Goal: Transaction & Acquisition: Purchase product/service

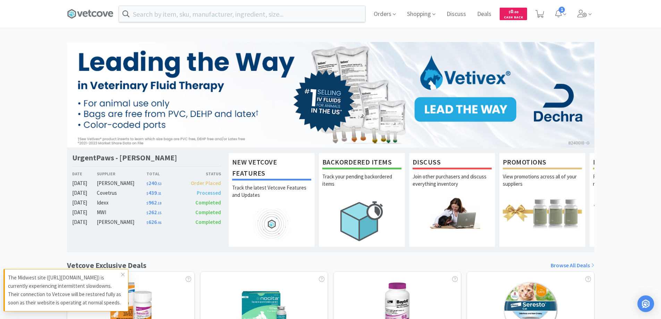
click at [155, 182] on span "$ 240 . 53" at bounding box center [153, 183] width 15 height 7
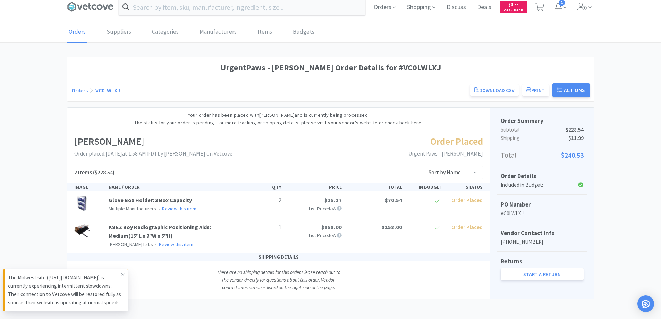
scroll to position [8, 0]
click at [83, 229] on img at bounding box center [81, 229] width 15 height 15
click at [148, 231] on div "K9 EZ Boy Radiographic Positioning Aids: Medium(15"L x 7"W x 5"H) [PERSON_NAME]…" at bounding box center [175, 235] width 138 height 26
click at [153, 227] on link "K9 EZ Boy Radiographic Positioning Aids: Medium(15"L x 7"W x 5"H)" at bounding box center [160, 231] width 102 height 16
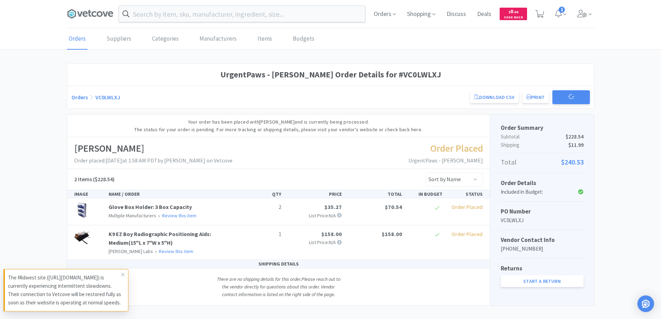
scroll to position [8, 0]
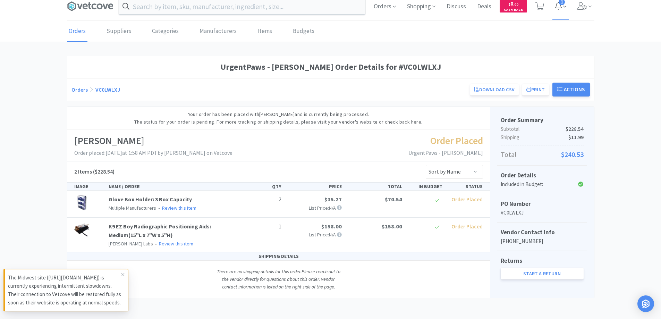
click at [558, 8] on icon at bounding box center [558, 6] width 7 height 8
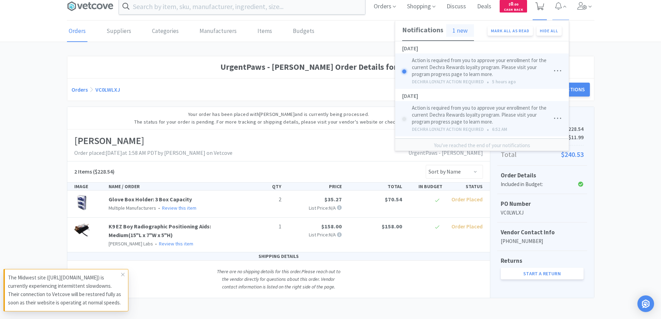
click at [541, 7] on icon at bounding box center [540, 6] width 9 height 8
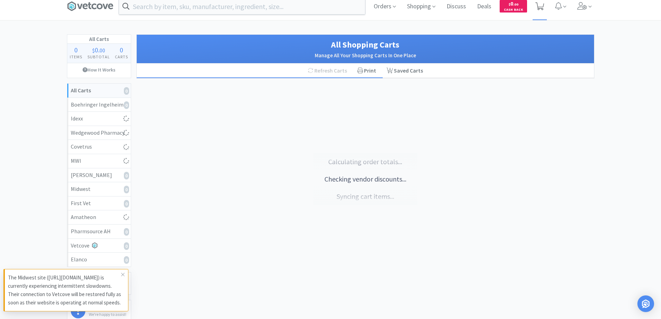
select select "3"
select select "1"
select select "3"
select select "2"
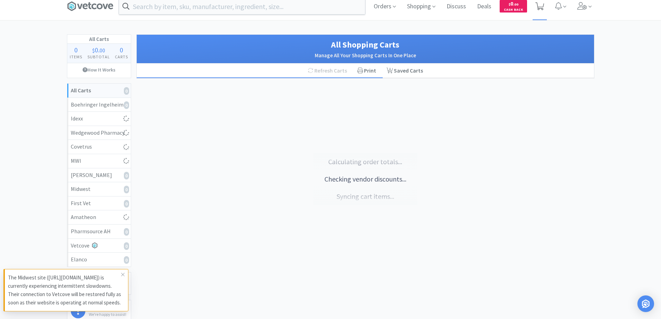
select select "1"
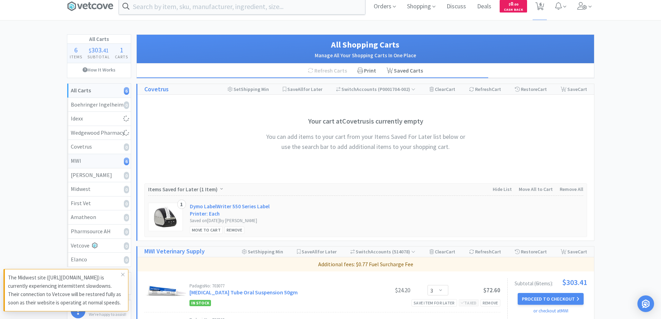
click at [89, 160] on div "MWI 6" at bounding box center [99, 161] width 57 height 9
select select "3"
select select "1"
select select "3"
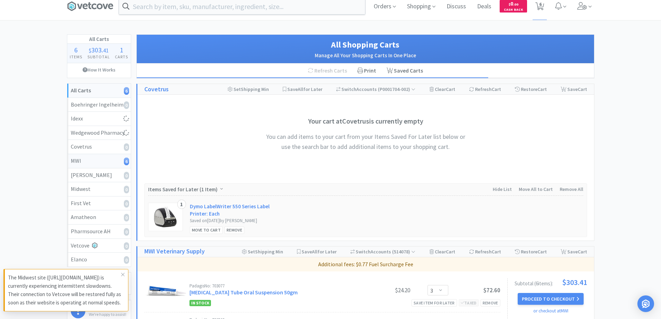
select select "2"
select select "1"
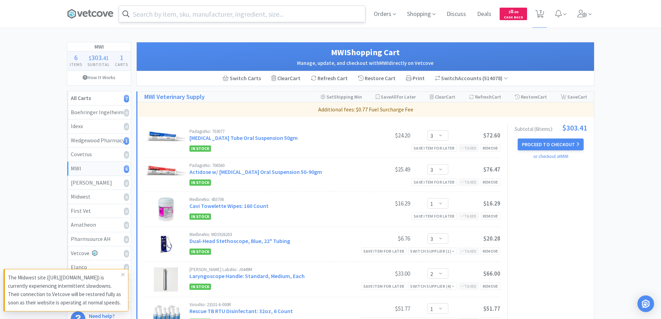
click at [244, 10] on input "text" at bounding box center [242, 14] width 246 height 16
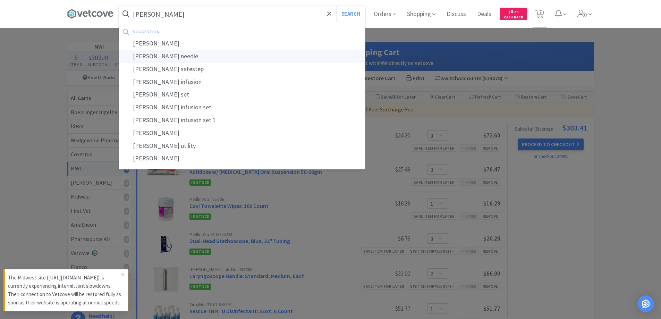
click at [145, 55] on div "[PERSON_NAME] needle" at bounding box center [242, 56] width 246 height 13
type input "[PERSON_NAME] needle"
select select "3"
select select "1"
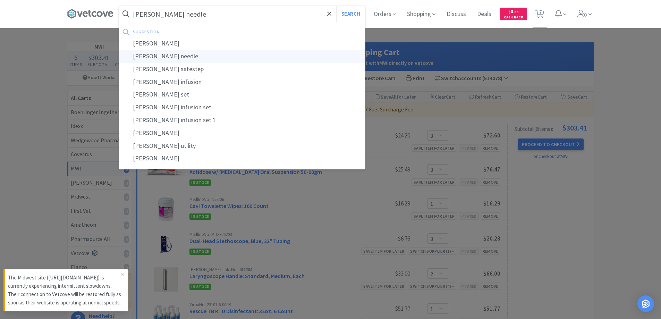
select select "3"
select select "2"
select select "1"
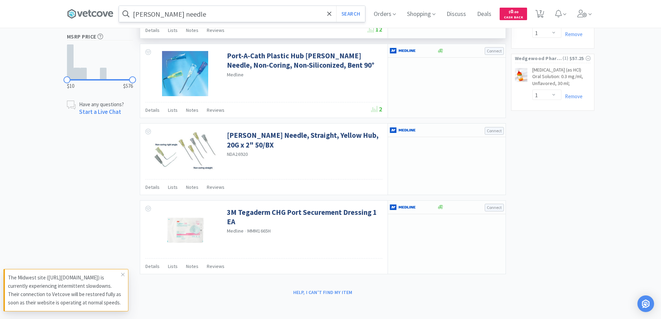
scroll to position [87, 0]
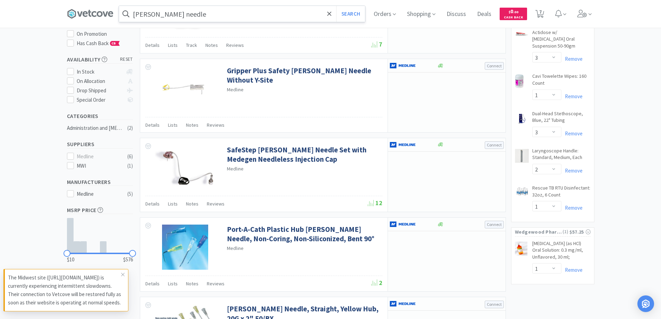
click at [198, 14] on input "[PERSON_NAME] needle" at bounding box center [242, 14] width 246 height 16
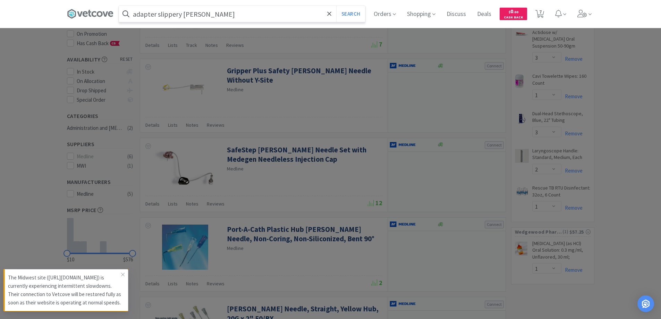
type input "adapter slippery [PERSON_NAME]"
click at [336, 6] on button "Search" at bounding box center [350, 14] width 29 height 16
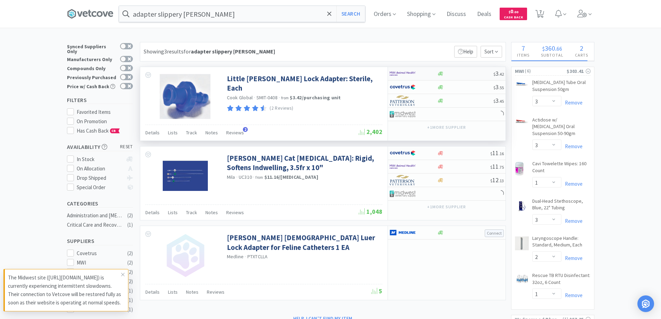
click at [414, 71] on img at bounding box center [403, 73] width 26 height 10
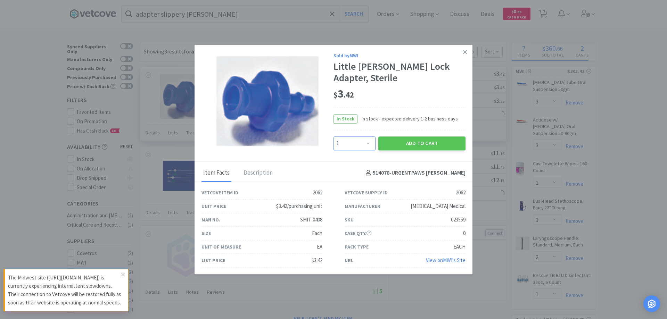
click at [367, 143] on select "Enter Quantity 1 2 3 4 5 6 7 8 9 10 11 12 13 14 15 16 17 18 19 20 Enter Quantity" at bounding box center [354, 143] width 42 height 14
select select "6"
click at [333, 136] on select "Enter Quantity 1 2 3 4 5 6 7 8 9 10 11 12 13 14 15 16 17 18 19 20 Enter Quantity" at bounding box center [354, 143] width 42 height 14
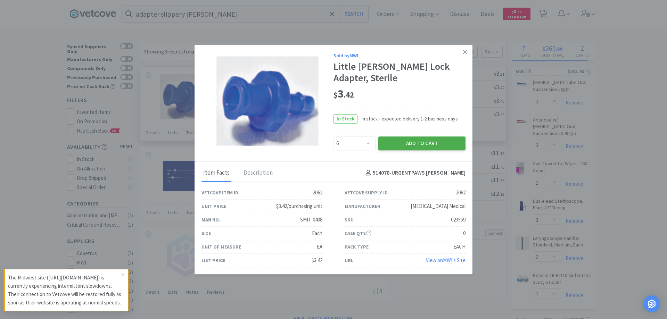
click at [427, 144] on button "Add to Cart" at bounding box center [421, 143] width 87 height 14
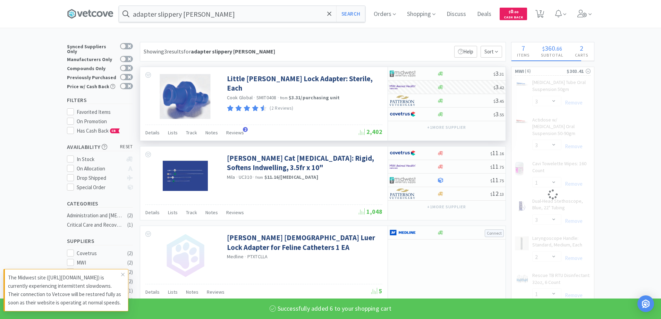
select select "6"
select select "1"
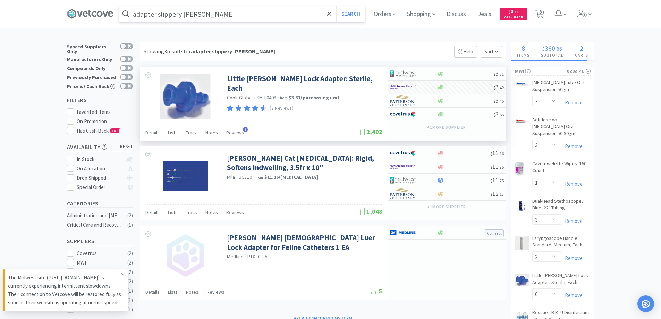
click at [202, 12] on input "adapter slippery [PERSON_NAME]" at bounding box center [242, 14] width 246 height 16
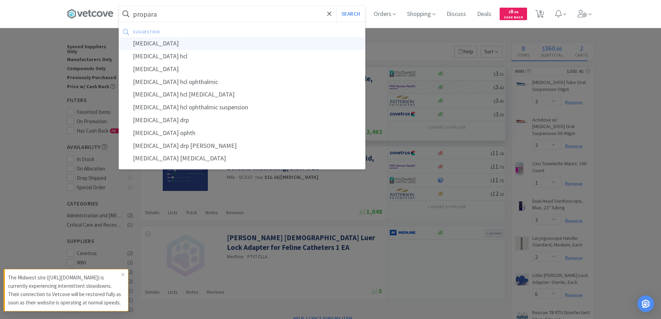
click at [149, 44] on div "[MEDICAL_DATA]" at bounding box center [242, 43] width 246 height 13
type input "[MEDICAL_DATA]"
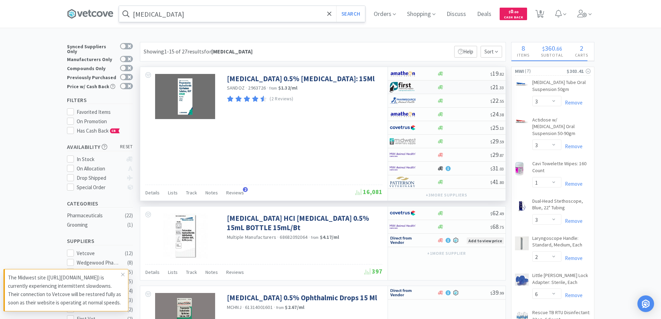
click at [405, 83] on img at bounding box center [403, 87] width 26 height 10
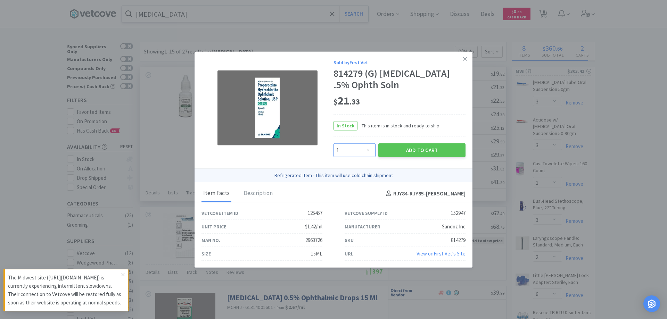
click at [368, 150] on select "Enter Quantity 1 2 3 4 5 6 7 8 9 10 11 12 13 14 15 16 17 18 19 20 Enter Quantity" at bounding box center [354, 150] width 42 height 14
select select "4"
click at [333, 143] on select "Enter Quantity 1 2 3 4 5 6 7 8 9 10 11 12 13 14 15 16 17 18 19 20 Enter Quantity" at bounding box center [354, 150] width 42 height 14
click at [421, 149] on button "Add to Cart" at bounding box center [421, 150] width 87 height 14
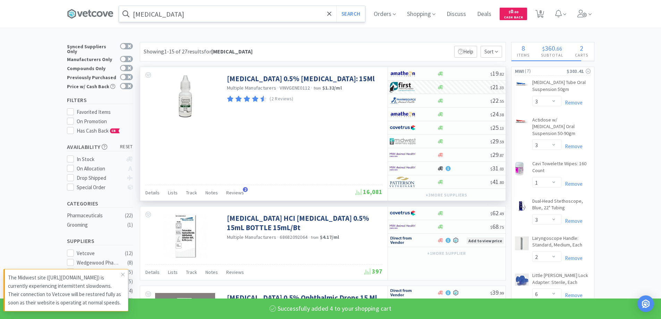
select select "4"
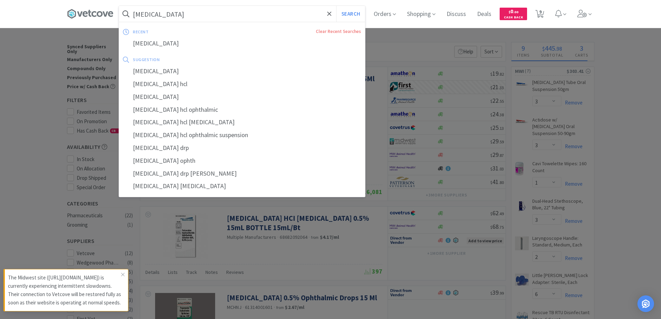
click at [210, 13] on input "[MEDICAL_DATA]" at bounding box center [242, 14] width 246 height 16
click at [542, 12] on span "9" at bounding box center [540, 12] width 2 height 28
select select "1"
select select "3"
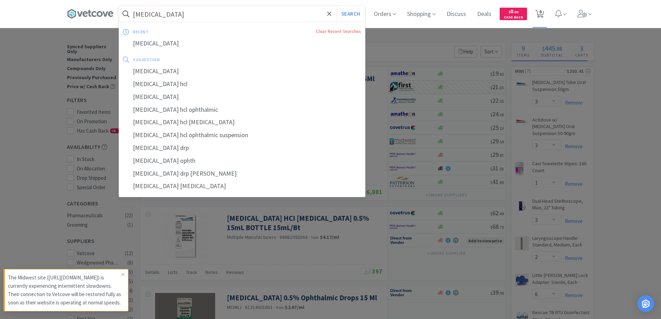
select select "1"
select select "3"
select select "2"
select select "6"
select select "1"
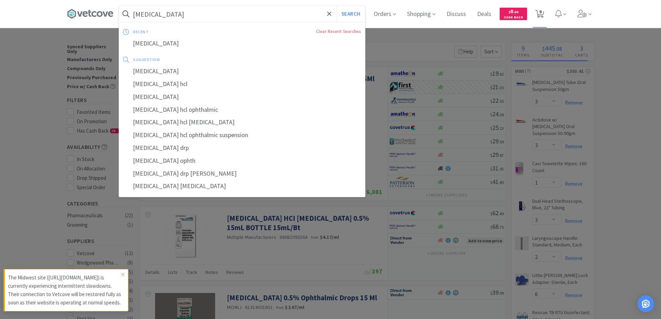
select select "4"
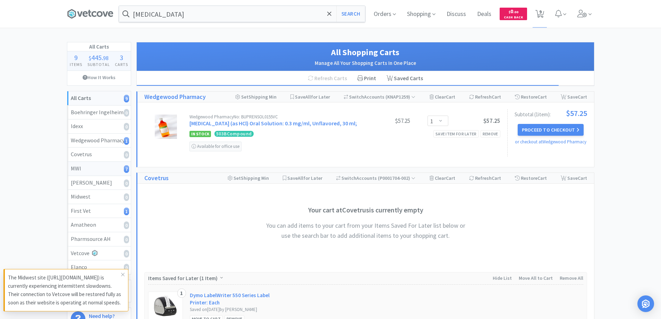
click at [87, 170] on div "MWI 7" at bounding box center [99, 168] width 57 height 9
select select "3"
select select "1"
select select "3"
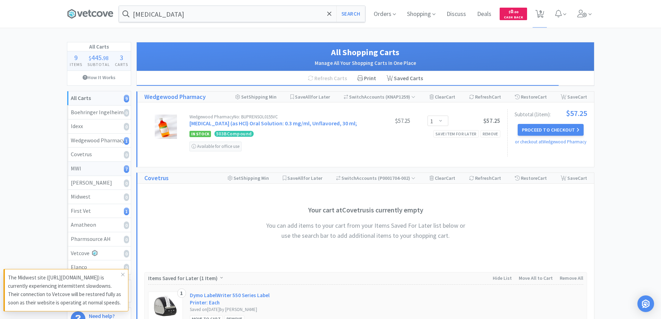
select select "2"
select select "6"
select select "1"
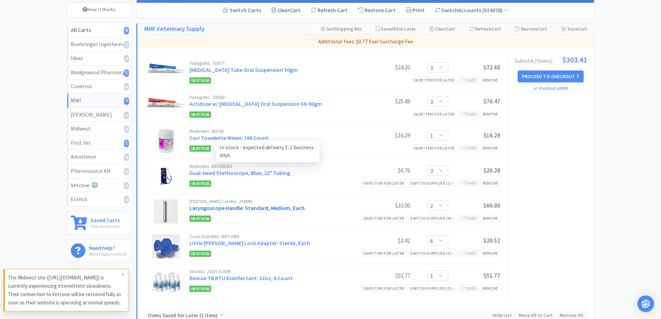
scroll to position [104, 0]
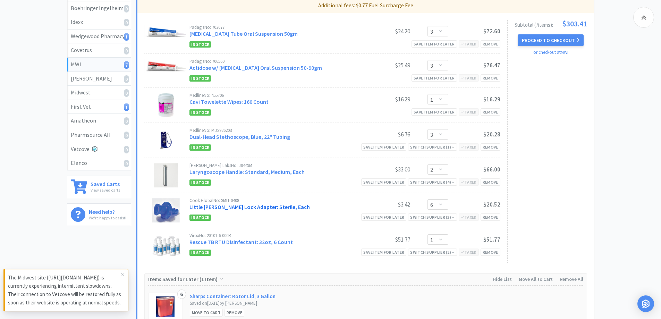
click at [249, 206] on link "Little [PERSON_NAME] Lock Adapter: Sterile, Each" at bounding box center [250, 206] width 120 height 7
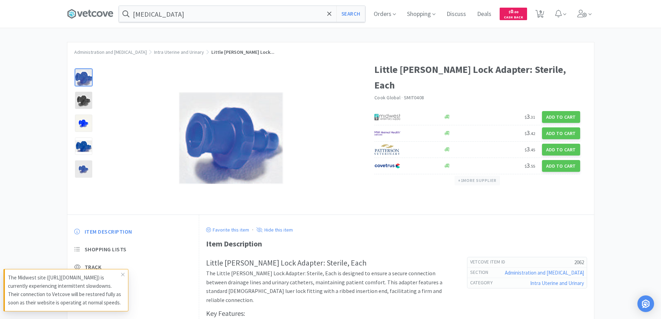
click at [473, 176] on button "+ 1 more supplier" at bounding box center [477, 181] width 45 height 10
click at [318, 108] on div at bounding box center [231, 138] width 259 height 139
click at [542, 12] on span "9" at bounding box center [540, 12] width 2 height 28
select select "1"
select select "3"
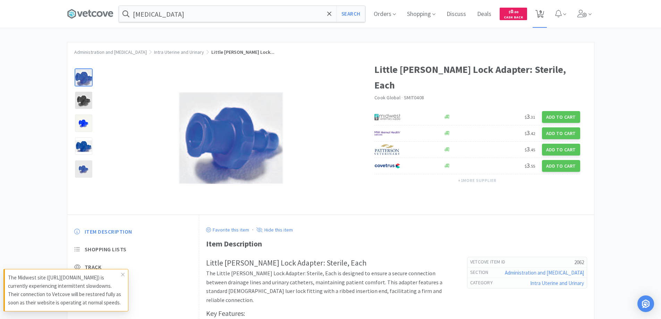
select select "3"
select select "1"
select select "3"
select select "2"
select select "6"
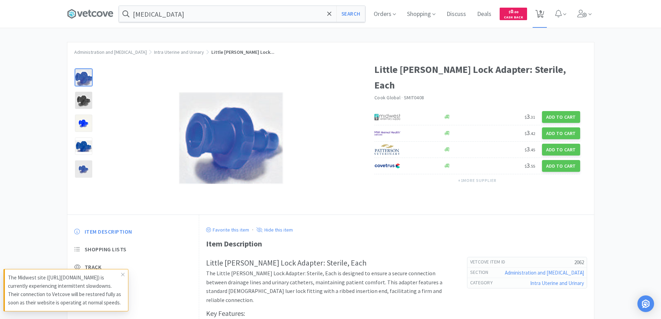
select select "1"
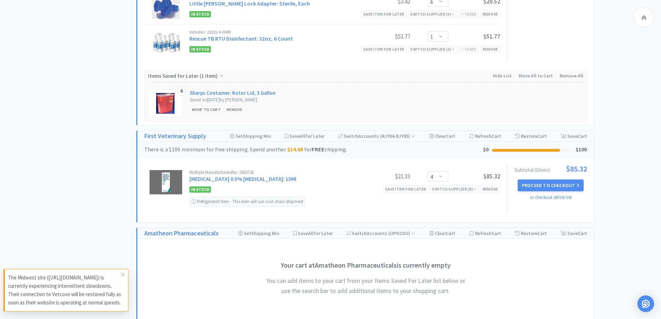
scroll to position [625, 0]
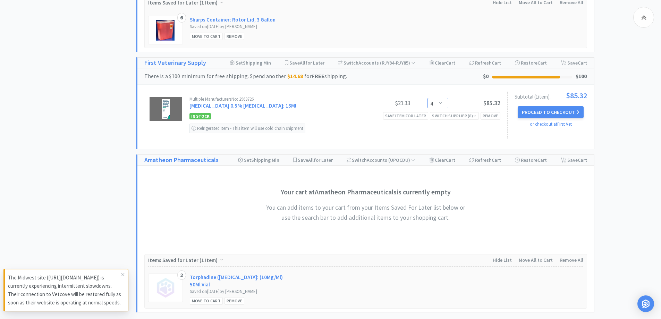
click at [443, 101] on select "Enter Quantity 1 2 3 4 5 6 7 8 9 10 11 12 13 14 15 16 17 18 19 20 Enter Quantity" at bounding box center [438, 103] width 21 height 10
click at [428, 98] on select "Enter Quantity 1 2 3 4 5 6 7 8 9 10 11 12 13 14 15 16 17 18 19 20 Enter Quantity" at bounding box center [438, 103] width 21 height 10
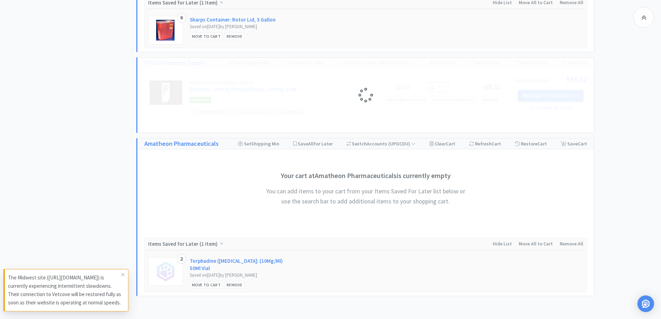
select select "5"
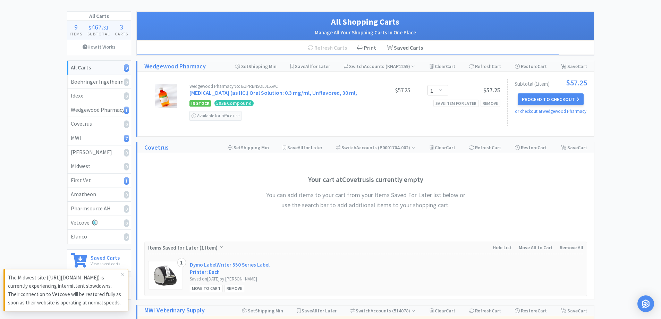
scroll to position [0, 0]
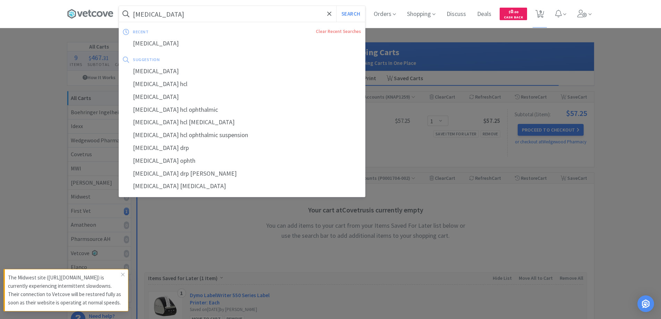
click at [210, 12] on input "[MEDICAL_DATA]" at bounding box center [242, 14] width 246 height 16
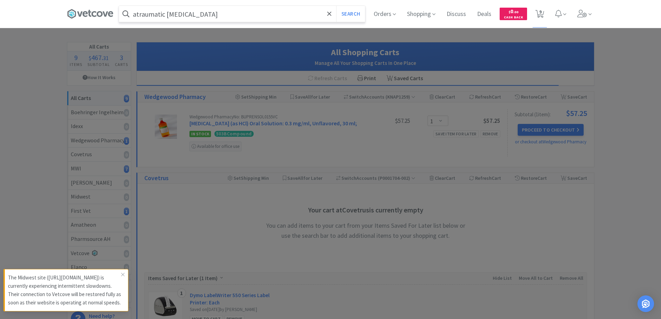
type input "atraumatic [MEDICAL_DATA]"
click at [336, 6] on button "Search" at bounding box center [350, 14] width 29 height 16
select select "3"
select select "1"
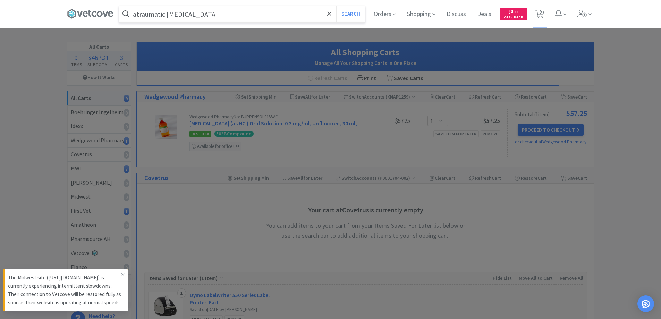
select select "3"
select select "2"
select select "6"
select select "1"
select select "5"
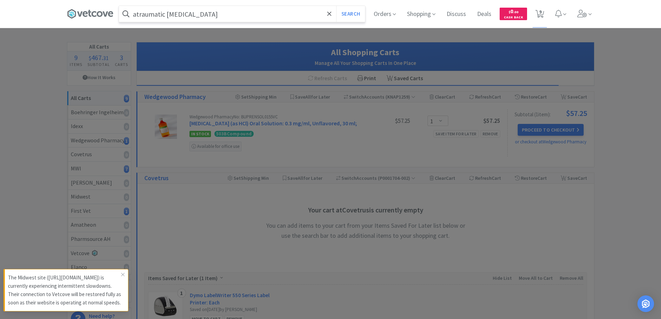
select select "1"
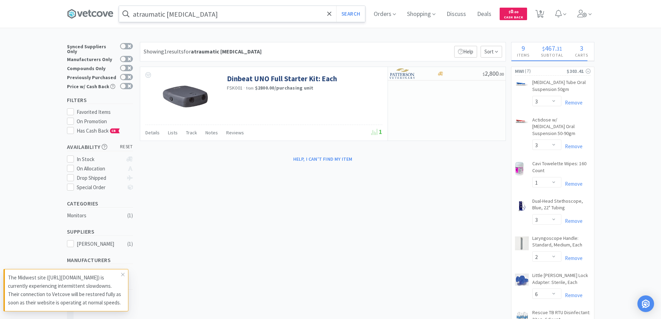
click at [201, 16] on input "atraumatic [MEDICAL_DATA]" at bounding box center [242, 14] width 246 height 16
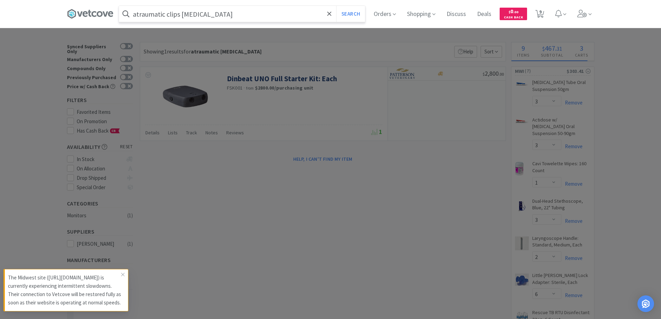
click at [336, 6] on button "Search" at bounding box center [350, 14] width 29 height 16
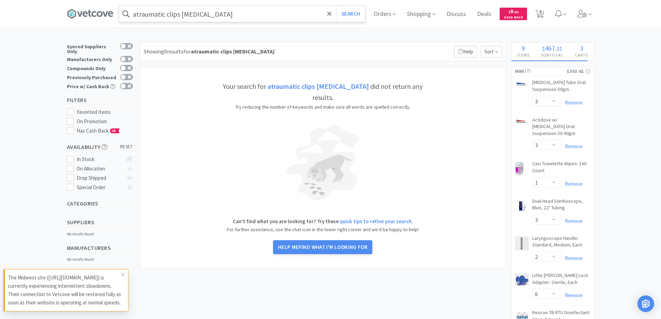
click at [227, 16] on input "atraumatic clips [MEDICAL_DATA]" at bounding box center [242, 14] width 246 height 16
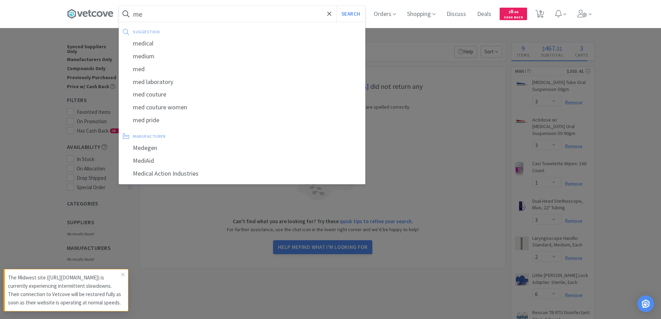
type input "m"
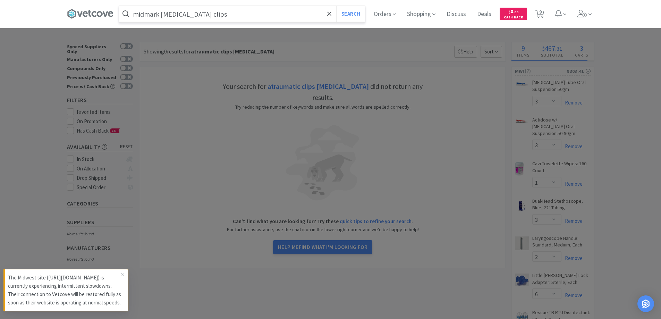
type input "midmark [MEDICAL_DATA] clips"
click at [336, 6] on button "Search" at bounding box center [350, 14] width 29 height 16
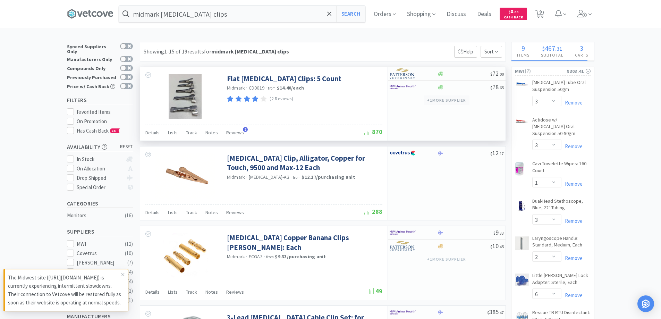
click at [442, 99] on button "+ 1 more supplier" at bounding box center [446, 100] width 45 height 10
click at [354, 97] on div "(2 Reviews)" at bounding box center [304, 98] width 154 height 9
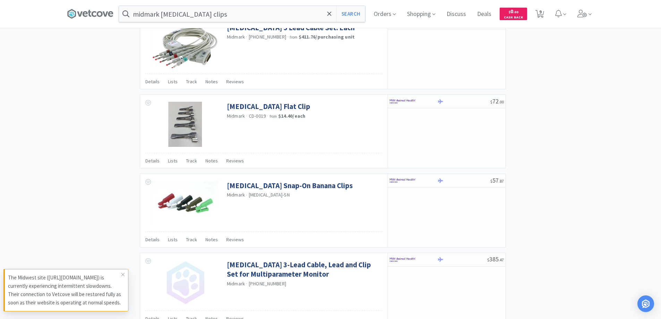
scroll to position [694, 0]
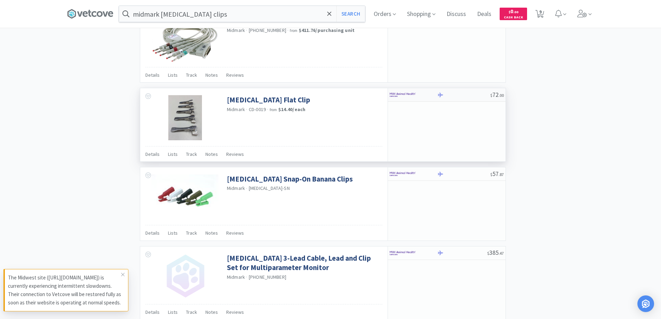
click at [408, 98] on img at bounding box center [403, 95] width 26 height 10
select select "1"
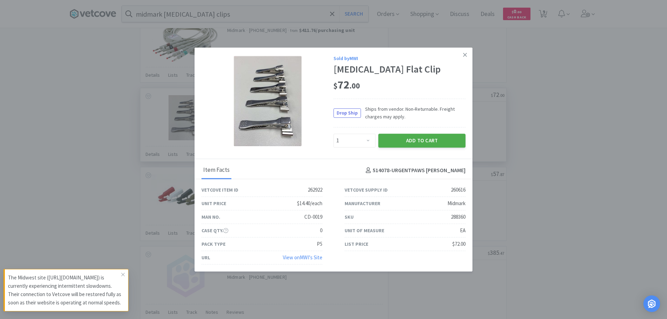
click at [424, 138] on button "Add to Cart" at bounding box center [421, 141] width 87 height 14
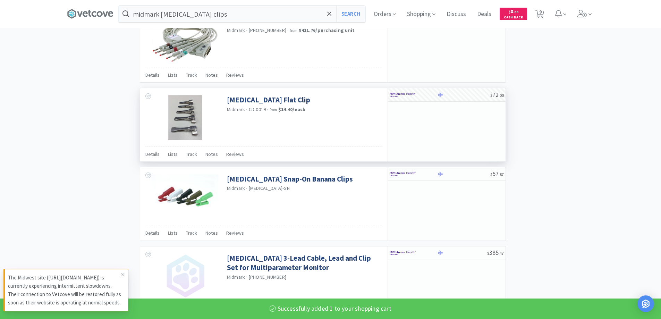
select select "1"
select select "2"
select select "6"
select select "1"
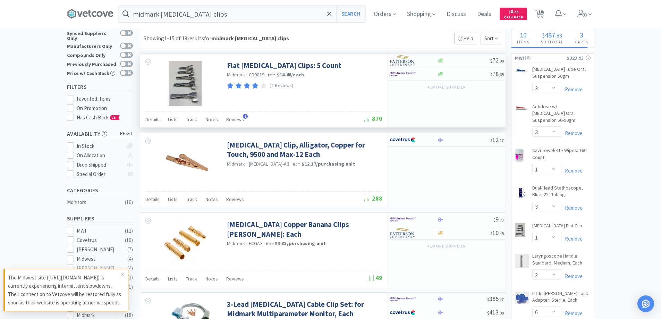
scroll to position [0, 0]
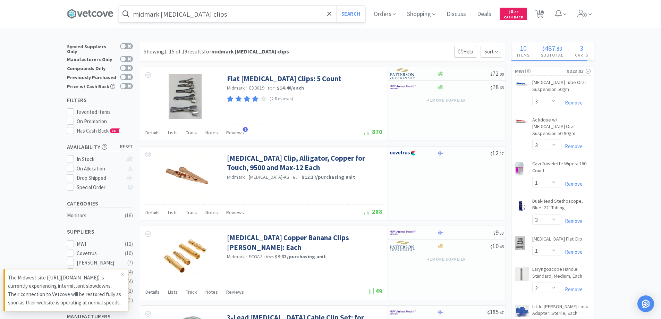
click at [196, 12] on input "midmark [MEDICAL_DATA] clips" at bounding box center [242, 14] width 246 height 16
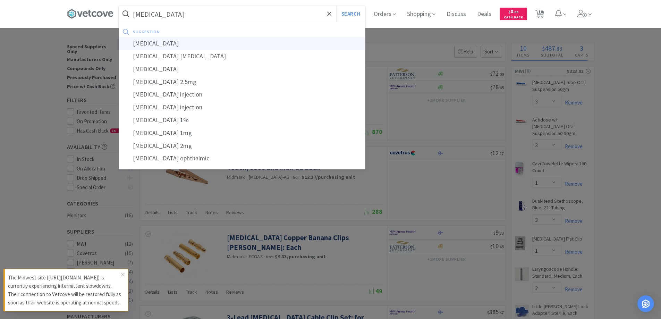
click at [154, 43] on div "[MEDICAL_DATA]" at bounding box center [242, 43] width 246 height 13
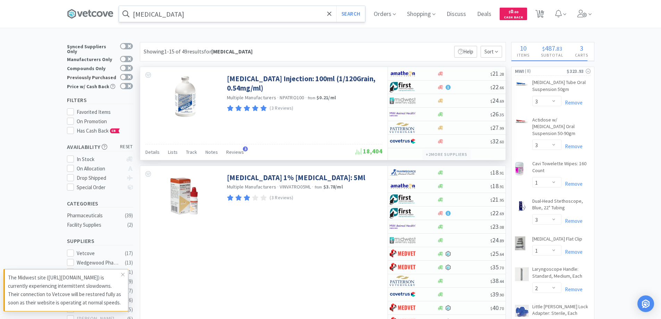
click at [455, 155] on button "+ 2 more supplier s" at bounding box center [446, 155] width 48 height 10
click at [359, 109] on div "(3 Reviews)" at bounding box center [304, 108] width 154 height 9
click at [171, 12] on input "[MEDICAL_DATA]" at bounding box center [242, 14] width 246 height 16
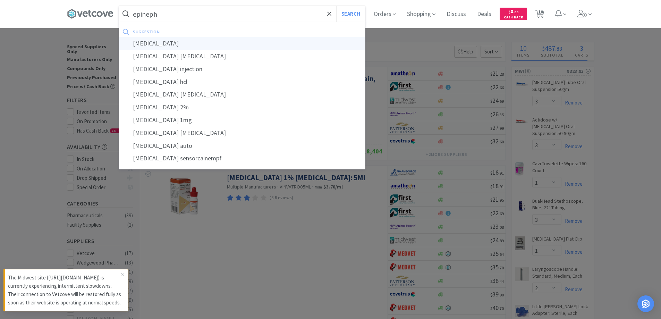
click at [165, 44] on div "[MEDICAL_DATA]" at bounding box center [242, 43] width 246 height 13
type input "[MEDICAL_DATA]"
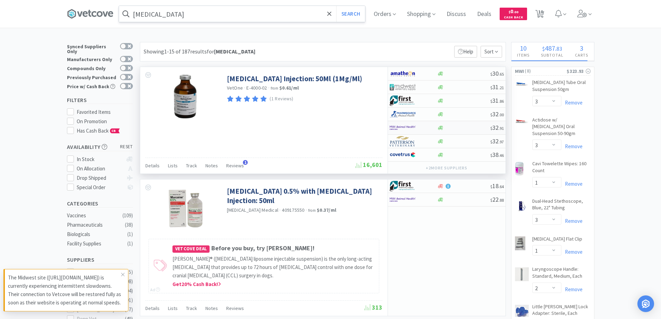
click at [401, 127] on img at bounding box center [403, 128] width 26 height 10
select select "1"
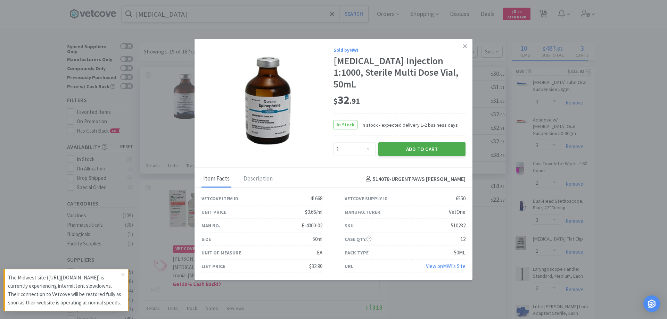
click at [420, 143] on button "Add to Cart" at bounding box center [421, 149] width 87 height 14
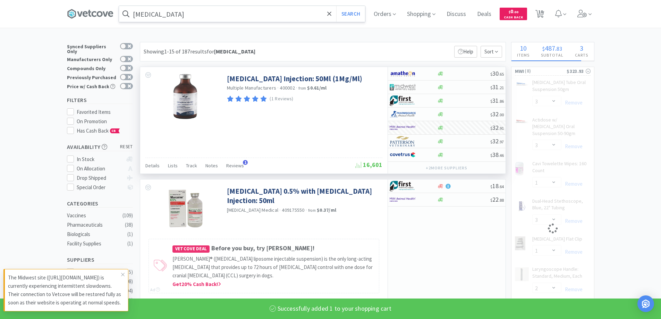
select select "1"
select select "2"
select select "6"
select select "1"
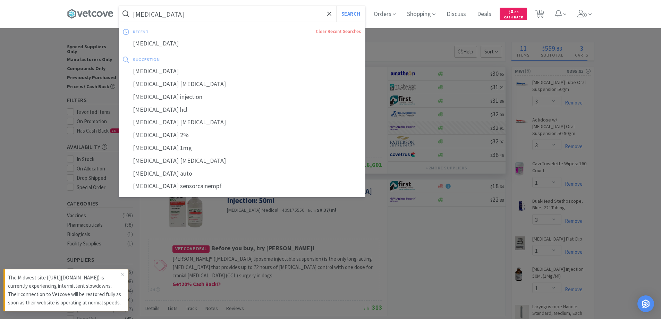
click at [179, 14] on input "[MEDICAL_DATA]" at bounding box center [242, 14] width 246 height 16
type input "[MEDICAL_DATA]"
click at [159, 44] on div "[MEDICAL_DATA]" at bounding box center [242, 43] width 246 height 13
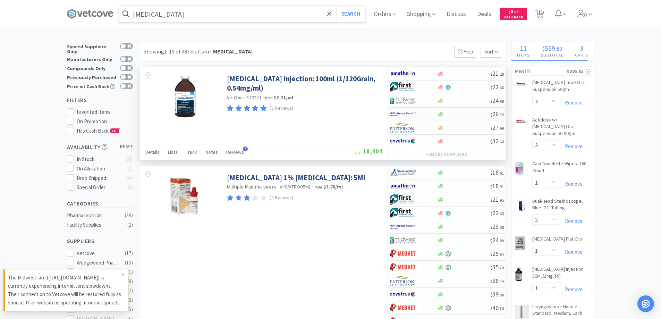
click at [457, 114] on div at bounding box center [463, 114] width 53 height 5
select select "1"
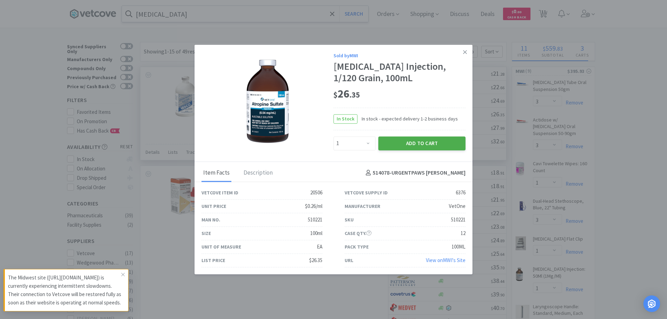
click at [421, 138] on button "Add to Cart" at bounding box center [421, 143] width 87 height 14
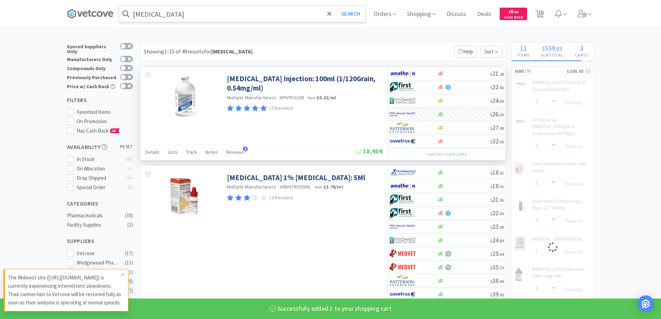
click at [178, 15] on input "[MEDICAL_DATA]" at bounding box center [242, 14] width 246 height 16
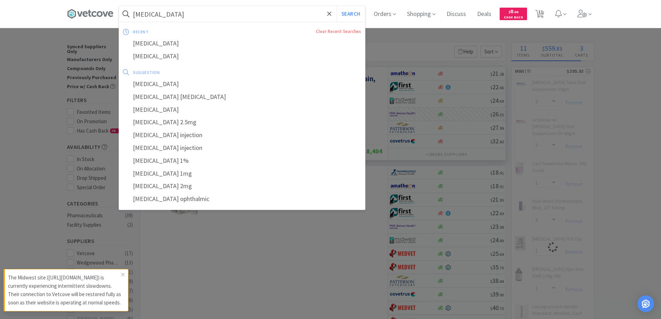
select select "1"
select select "3"
select select "1"
select select "2"
select select "6"
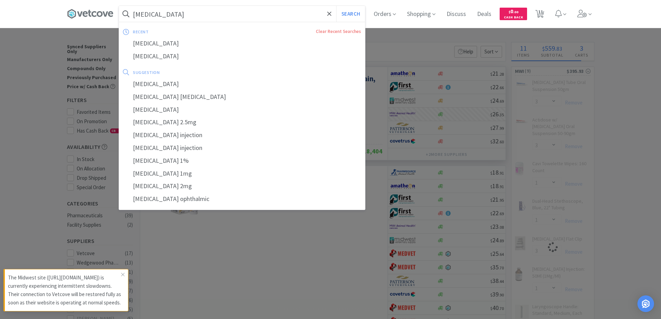
select select "1"
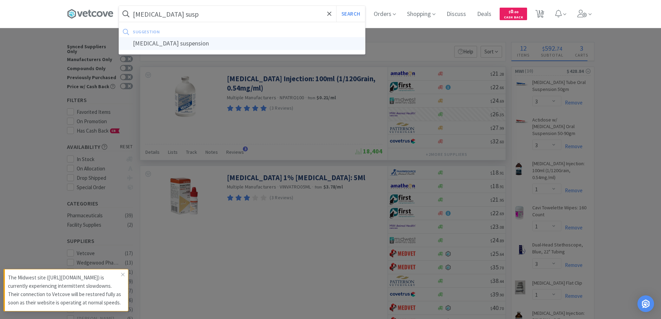
click at [178, 43] on div "[MEDICAL_DATA] suspension" at bounding box center [242, 43] width 246 height 13
type input "[MEDICAL_DATA] suspension"
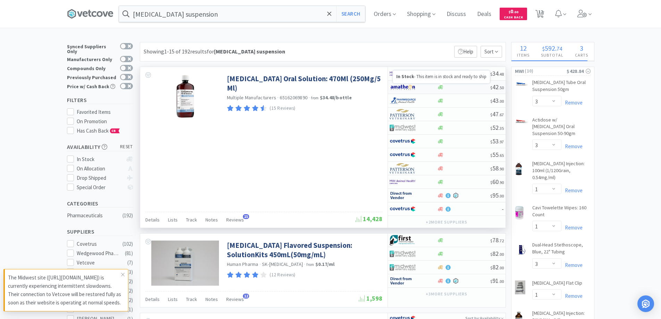
click at [441, 89] on icon at bounding box center [440, 87] width 5 height 5
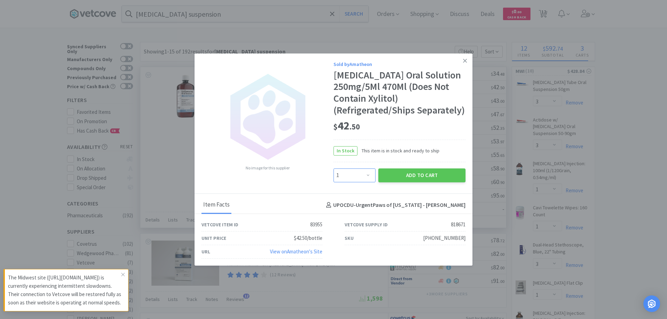
click at [368, 176] on select "Enter Quantity 1 2 3 4 5 6 7 8 9 10 11 12 13 14 15 16 17 18 19 20 Enter Quantity" at bounding box center [354, 175] width 42 height 14
select select "2"
click at [333, 168] on select "Enter Quantity 1 2 3 4 5 6 7 8 9 10 11 12 13 14 15 16 17 18 19 20 Enter Quantity" at bounding box center [354, 175] width 42 height 14
click at [420, 173] on button "Add to Cart" at bounding box center [421, 175] width 87 height 14
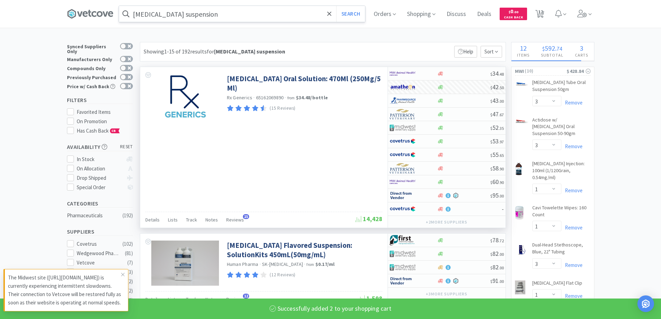
select select "2"
click at [209, 14] on input "[MEDICAL_DATA] suspension" at bounding box center [242, 14] width 246 height 16
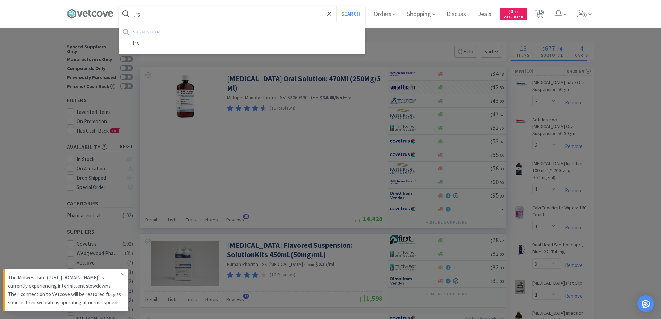
type input "lrs"
click at [336, 6] on button "Search" at bounding box center [350, 14] width 29 height 16
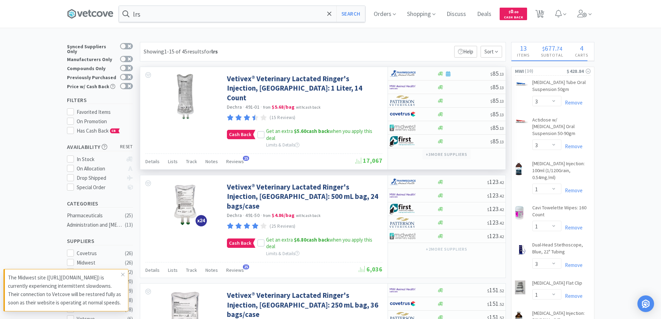
click at [445, 156] on button "+ 3 more supplier s" at bounding box center [446, 155] width 48 height 10
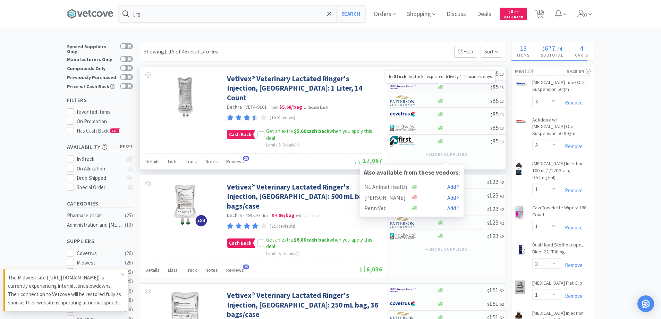
click at [438, 87] on icon at bounding box center [440, 87] width 5 height 4
select select "1"
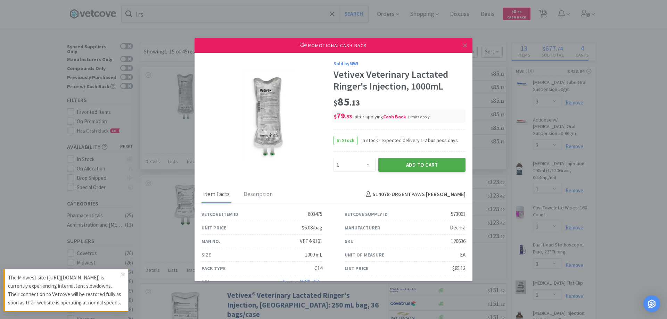
click at [425, 164] on button "Add to Cart" at bounding box center [421, 165] width 87 height 14
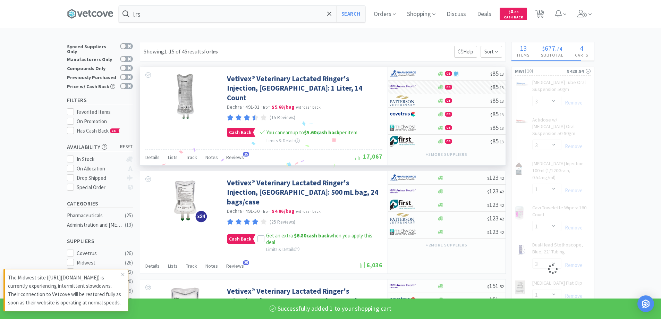
select select "1"
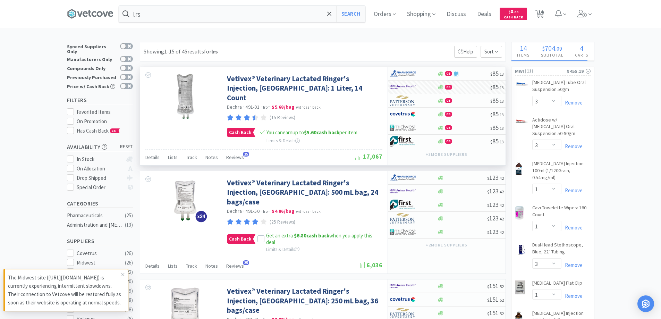
click at [270, 5] on div "lrs Search Orders Shopping Discuss Discuss Deals Deals $ 0 . 00 Cash Back 14 14" at bounding box center [331, 14] width 528 height 28
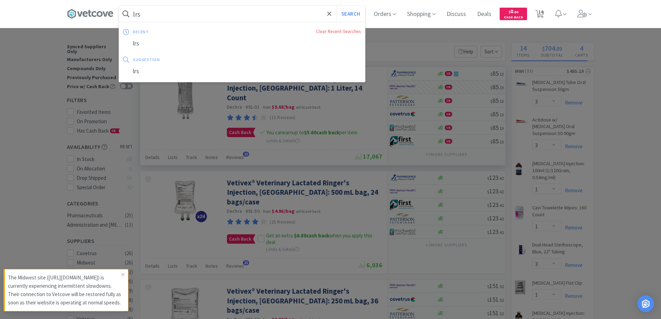
click at [269, 13] on input "lrs" at bounding box center [242, 14] width 246 height 16
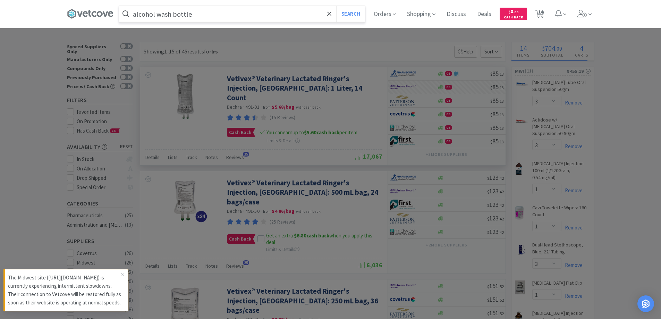
click at [336, 6] on button "Search" at bounding box center [350, 14] width 29 height 16
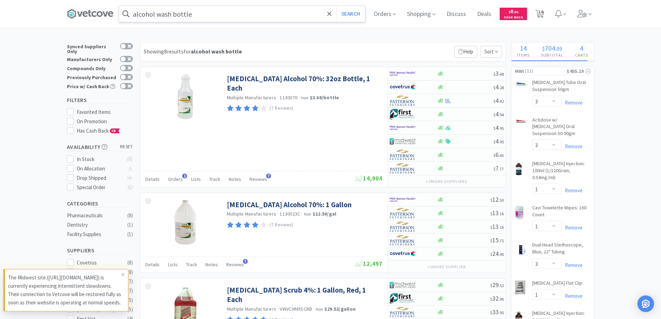
click at [219, 13] on input "alcohol wash bottle" at bounding box center [242, 14] width 246 height 16
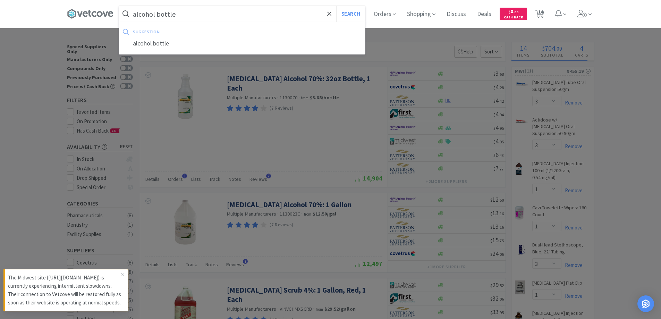
click at [336, 6] on button "Search" at bounding box center [350, 14] width 29 height 16
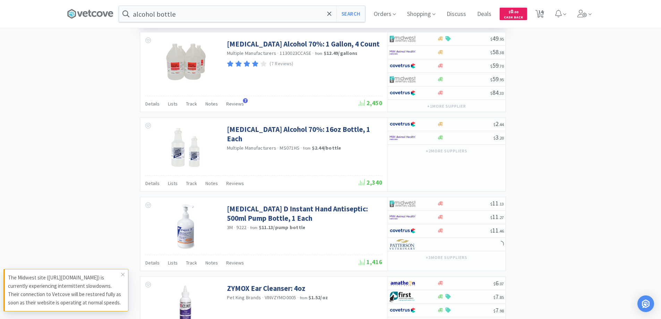
scroll to position [763, 0]
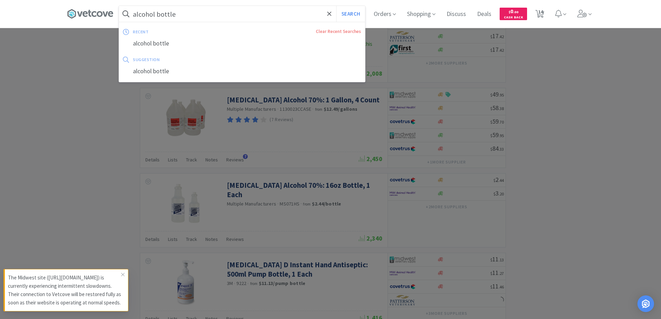
click at [160, 14] on input "alcohol bottle" at bounding box center [242, 14] width 246 height 16
click at [161, 14] on input "alcohol bottle" at bounding box center [242, 14] width 246 height 16
click at [187, 14] on input "alcohol bottle" at bounding box center [242, 14] width 246 height 16
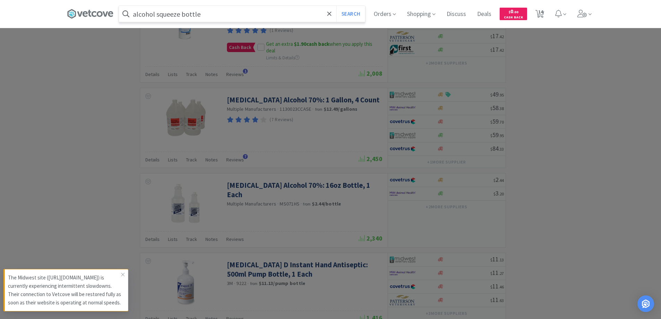
click at [202, 15] on input "alcohol squeeze bottle" at bounding box center [242, 14] width 246 height 16
click at [336, 6] on button "Search" at bounding box center [350, 14] width 29 height 16
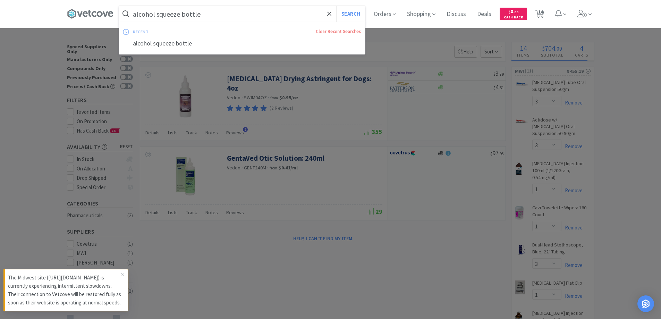
click at [209, 14] on input "alcohol squeeze bottle" at bounding box center [242, 14] width 246 height 16
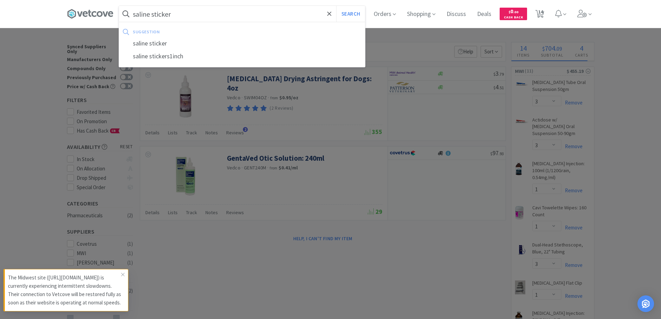
click at [336, 6] on button "Search" at bounding box center [350, 14] width 29 height 16
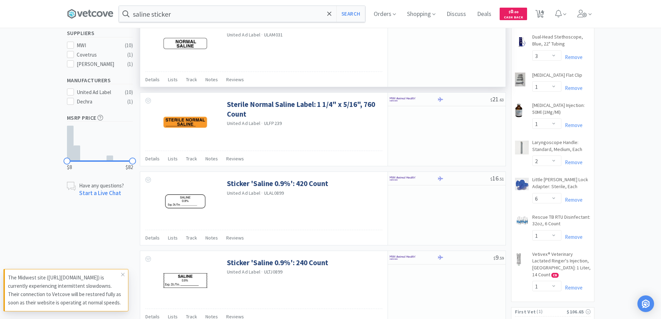
scroll to position [208, 0]
click at [218, 9] on input "saline sticker" at bounding box center [242, 14] width 246 height 16
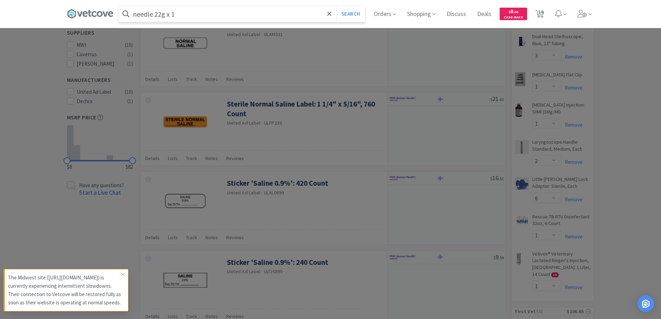
type input "needle 22g x 1"
click at [336, 6] on button "Search" at bounding box center [350, 14] width 29 height 16
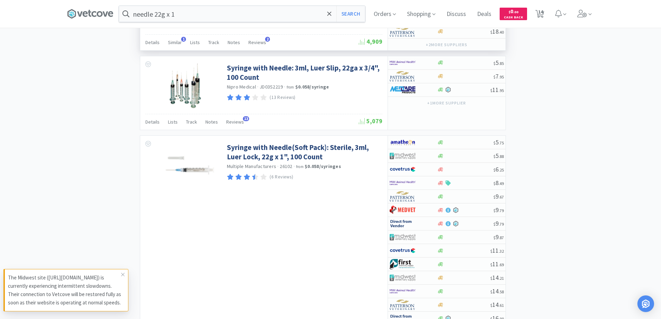
scroll to position [972, 0]
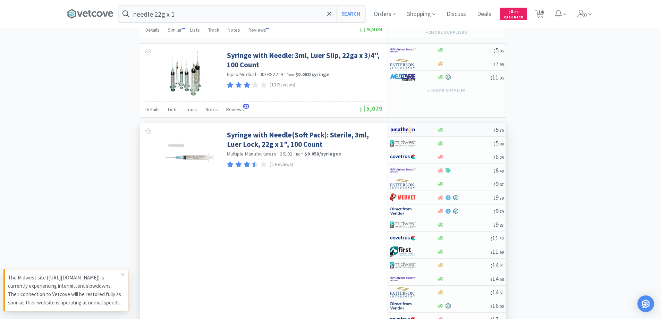
click at [421, 129] on div at bounding box center [409, 130] width 38 height 12
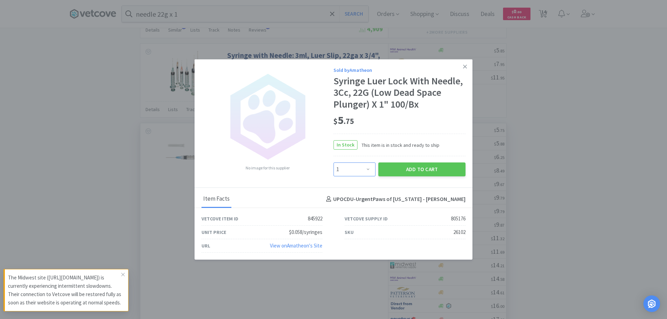
click at [367, 168] on select "Enter Quantity 1 2 3 4 5 6 7 8 9 10 11 12 13 14 15 16 17 18 19 20 Enter Quantity" at bounding box center [354, 169] width 42 height 14
select select "4"
click at [333, 162] on select "Enter Quantity 1 2 3 4 5 6 7 8 9 10 11 12 13 14 15 16 17 18 19 20 Enter Quantity" at bounding box center [354, 169] width 42 height 14
click at [426, 168] on button "Add to Cart" at bounding box center [421, 169] width 87 height 14
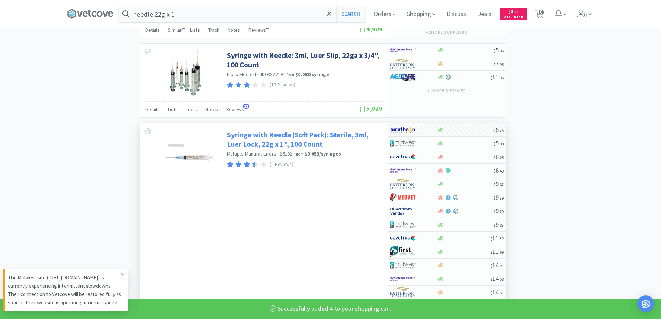
select select "4"
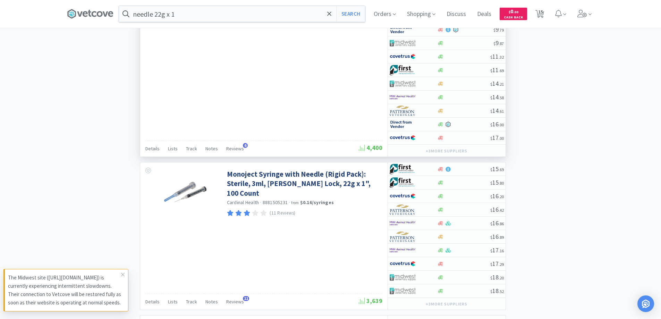
scroll to position [1107, 0]
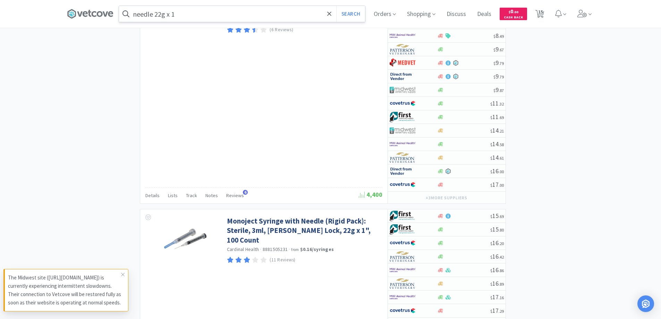
click at [184, 16] on input "needle 22g x 1" at bounding box center [242, 14] width 246 height 16
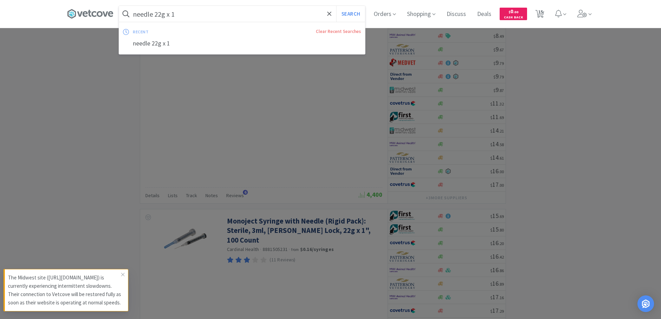
click at [184, 16] on input "needle 22g x 1" at bounding box center [242, 14] width 246 height 16
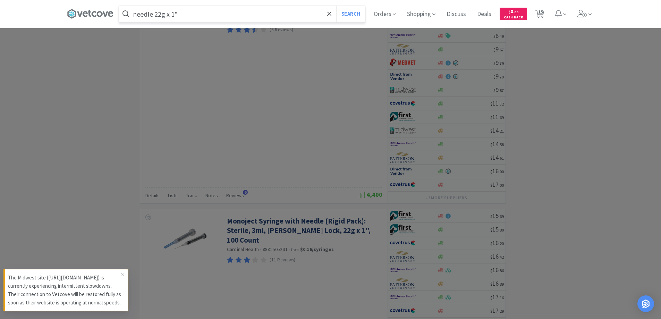
click at [336, 6] on button "Search" at bounding box center [350, 14] width 29 height 16
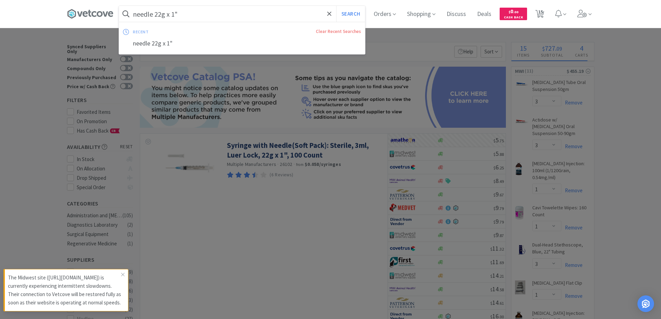
click at [157, 14] on input "needle 22g x 1"" at bounding box center [242, 14] width 246 height 16
click at [184, 14] on input "needle 22g x 1"" at bounding box center [242, 14] width 246 height 16
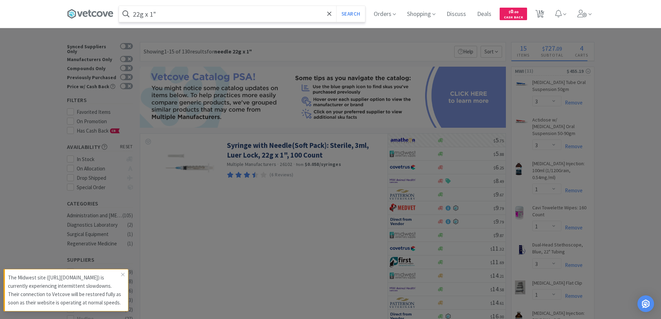
click at [205, 14] on input "22g x 1"" at bounding box center [242, 14] width 246 height 16
type input "22g x 1""
click at [336, 6] on button "Search" at bounding box center [350, 14] width 29 height 16
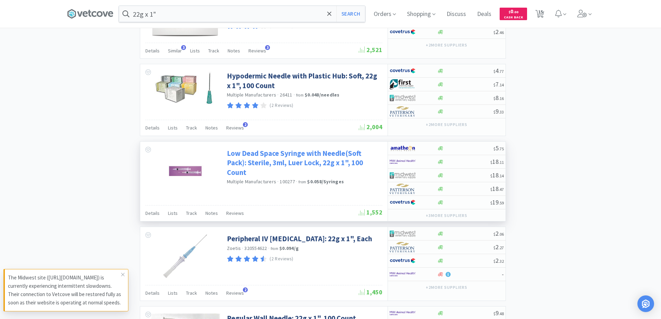
scroll to position [868, 0]
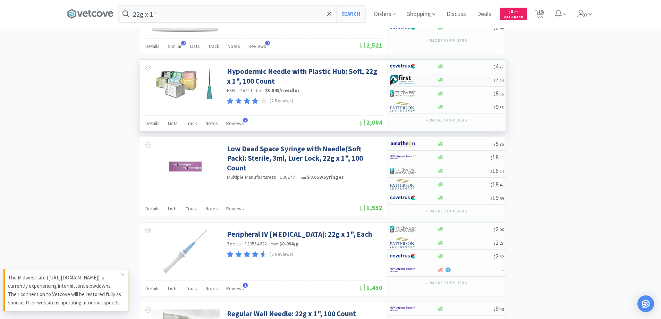
click at [460, 79] on div at bounding box center [465, 79] width 56 height 5
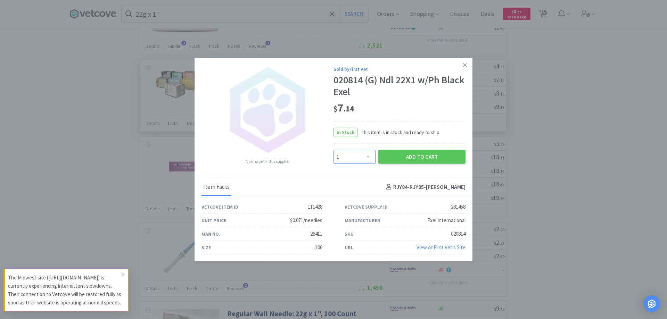
click at [368, 156] on select "Enter Quantity 1 2 3 4 5 6 7 8 9 10 11 12 13 14 15 16 17 18 19 20 Enter Quantity" at bounding box center [354, 157] width 42 height 14
select select "2"
click at [333, 150] on select "Enter Quantity 1 2 3 4 5 6 7 8 9 10 11 12 13 14 15 16 17 18 19 20 Enter Quantity" at bounding box center [354, 157] width 42 height 14
click at [418, 156] on button "Add to Cart" at bounding box center [421, 157] width 87 height 14
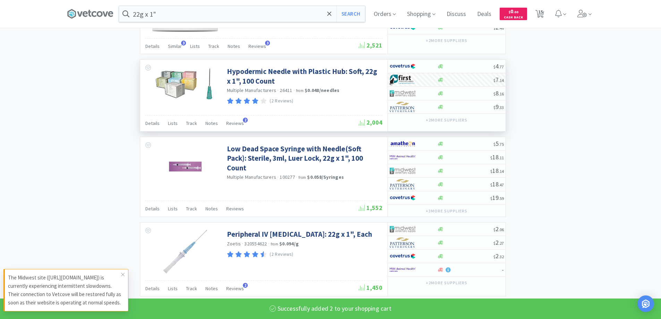
select select "2"
select select "5"
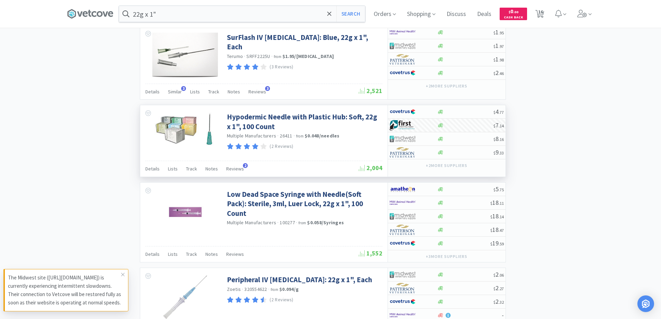
scroll to position [833, 0]
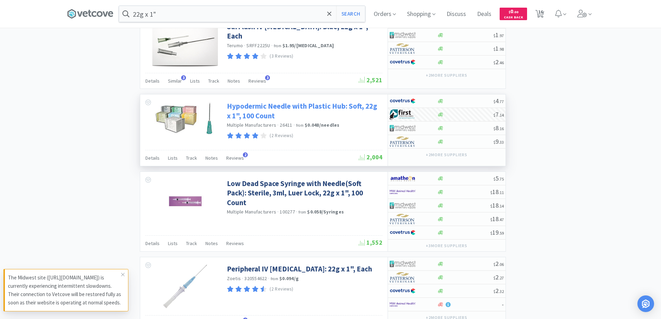
click at [255, 108] on link "Hypodermic Needle with Plastic Hub: Soft, 22g x 1", 100 Count" at bounding box center [304, 110] width 154 height 19
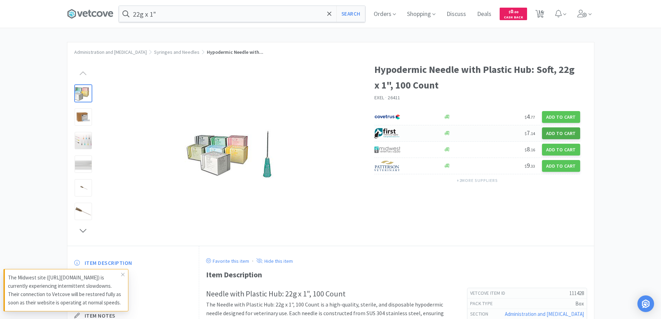
click at [563, 132] on button "Add to Cart" at bounding box center [561, 133] width 38 height 12
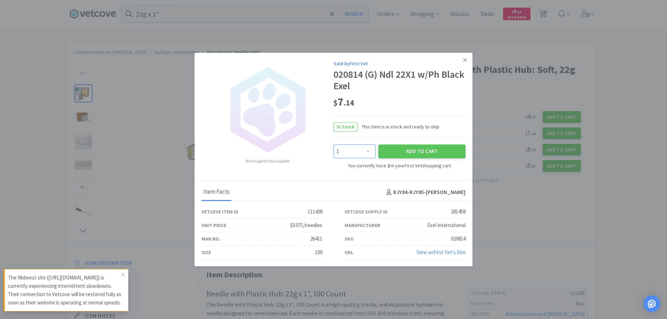
click at [369, 150] on select "Enter Quantity 1 2 3 4 5 6 7 8 9 10 11 12 13 14 15 16 17 18 19 20 Enter Quantity" at bounding box center [354, 151] width 42 height 14
select select "2"
click at [333, 144] on select "Enter Quantity 1 2 3 4 5 6 7 8 9 10 11 12 13 14 15 16 17 18 19 20 Enter Quantity" at bounding box center [354, 151] width 42 height 14
click at [463, 58] on icon at bounding box center [465, 60] width 4 height 6
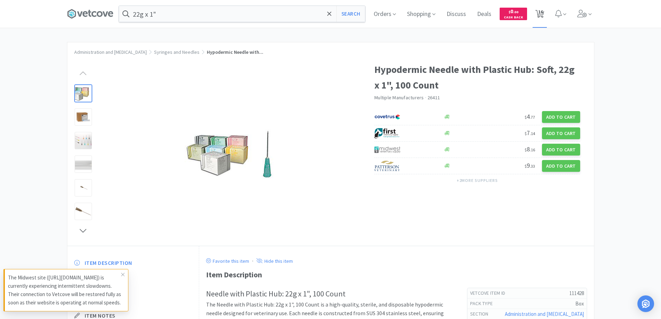
click at [542, 11] on span "16" at bounding box center [540, 12] width 5 height 28
select select "1"
select select "3"
select select "1"
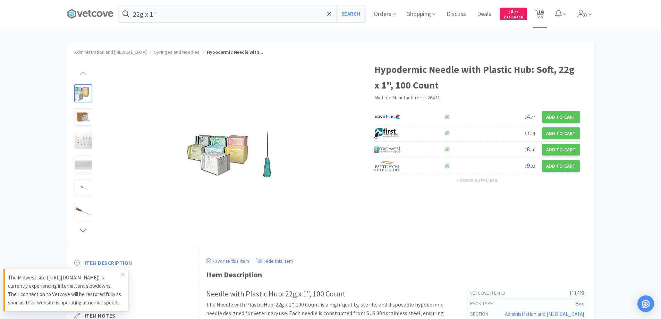
select select "1"
select select "3"
select select "1"
select select "2"
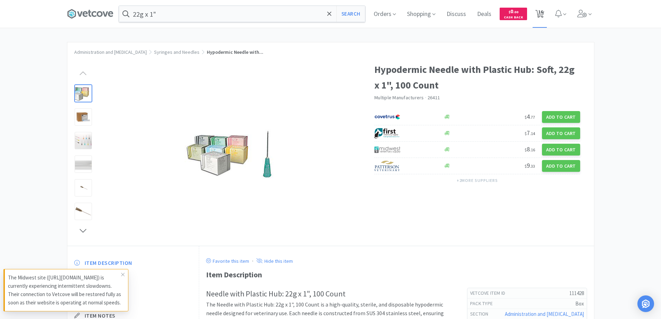
select select "6"
select select "1"
select select "2"
select select "5"
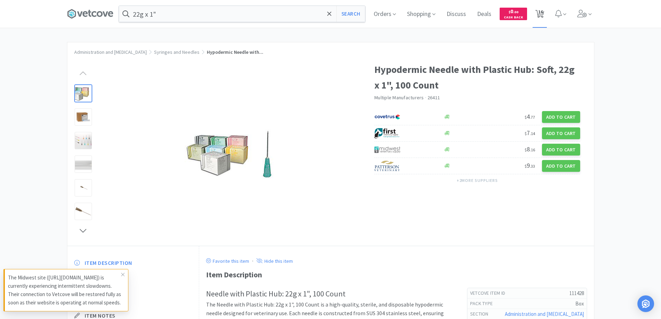
select select "2"
select select "4"
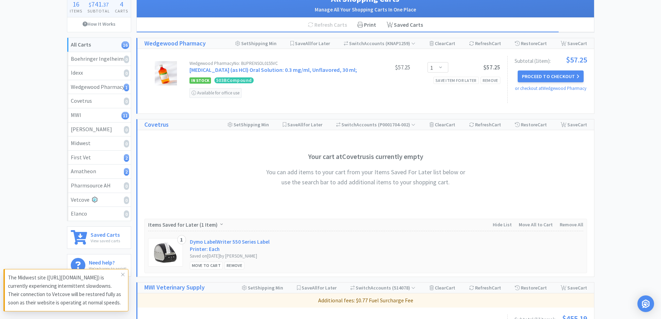
scroll to position [69, 0]
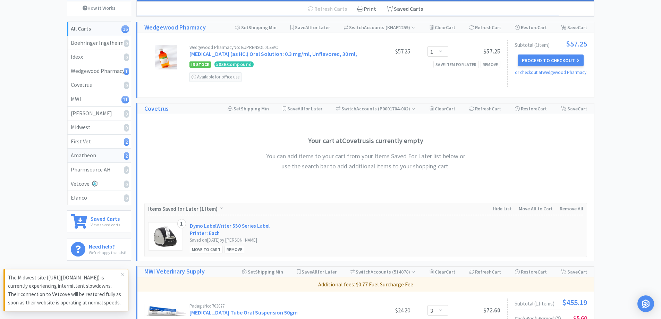
click at [80, 155] on div "Amatheon 2" at bounding box center [99, 155] width 57 height 9
select select "2"
select select "4"
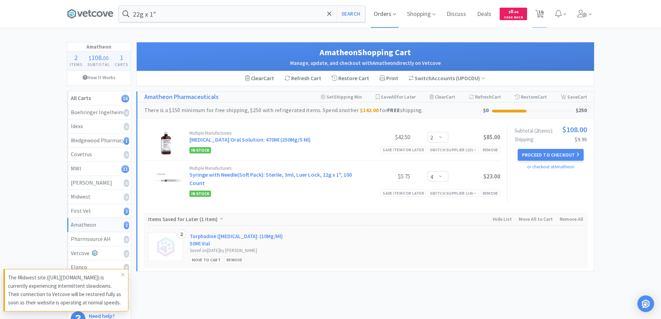
click at [395, 15] on icon at bounding box center [394, 14] width 3 height 6
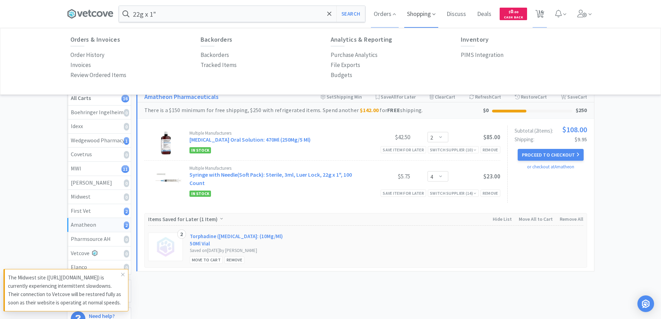
click at [424, 14] on span "Shopping" at bounding box center [421, 14] width 34 height 28
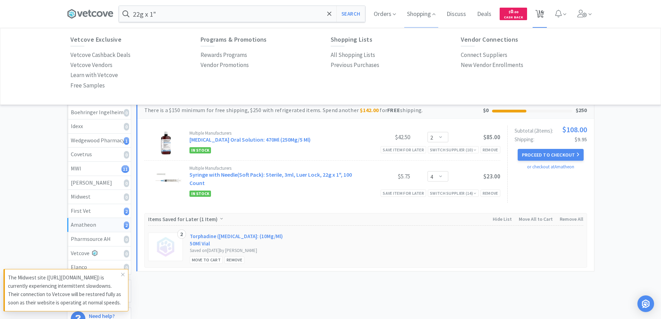
click at [540, 12] on span "16" at bounding box center [540, 12] width 5 height 28
select select "1"
select select "3"
select select "1"
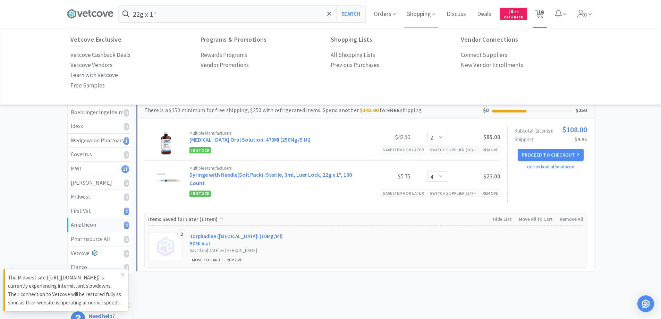
select select "1"
select select "3"
select select "1"
select select "2"
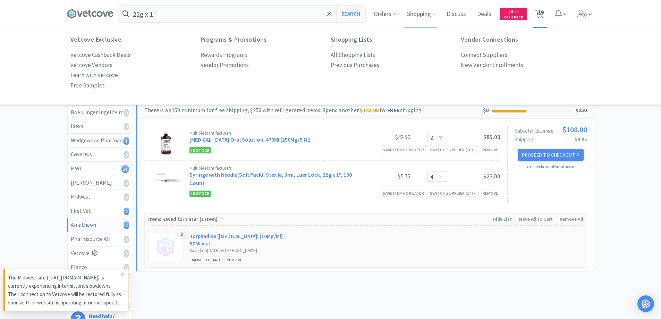
select select "6"
select select "1"
select select "2"
select select "5"
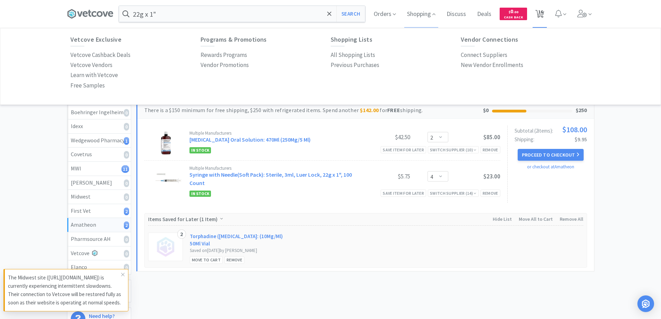
select select "2"
select select "4"
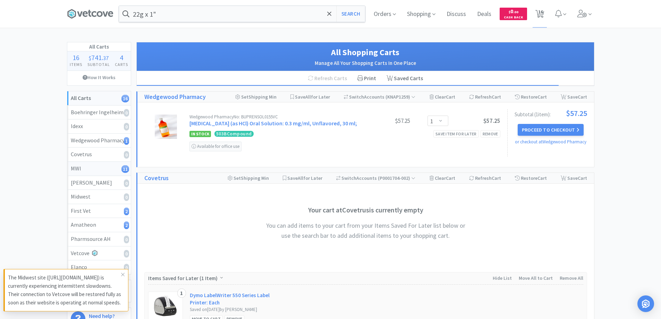
click at [77, 168] on div "MWI 11" at bounding box center [99, 168] width 57 height 9
select select "3"
select select "1"
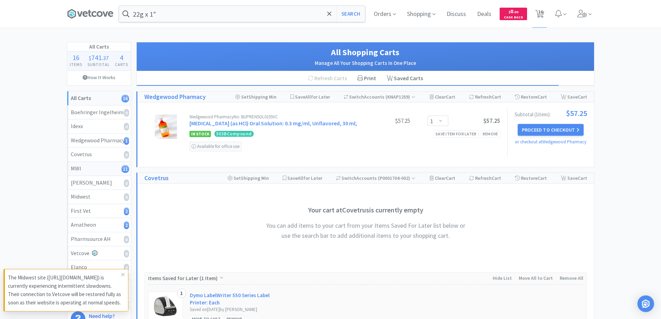
select select "3"
select select "1"
select select "2"
select select "6"
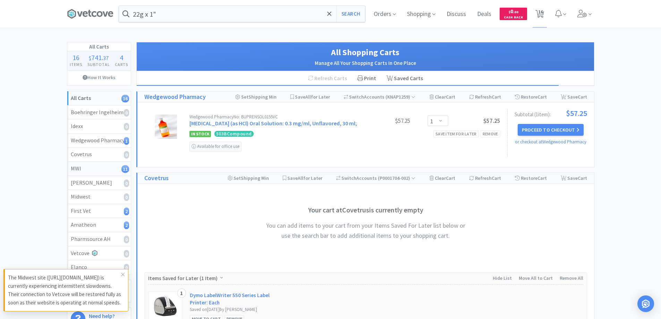
select select "1"
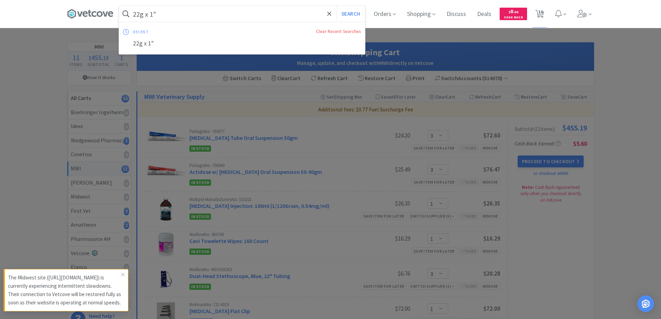
click at [229, 16] on input "22g x 1"" at bounding box center [242, 14] width 246 height 16
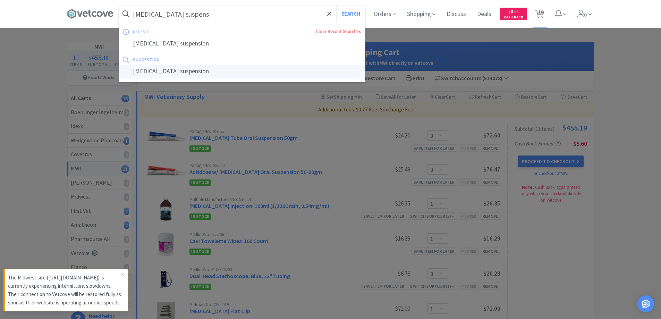
click at [164, 73] on div "[MEDICAL_DATA] suspension" at bounding box center [242, 71] width 246 height 13
type input "[MEDICAL_DATA] suspension"
select select "3"
select select "1"
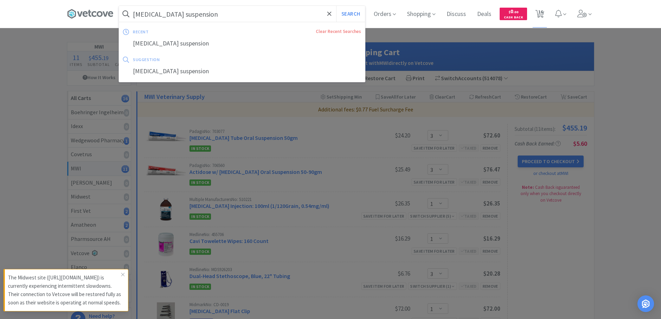
select select "1"
select select "3"
select select "1"
select select "2"
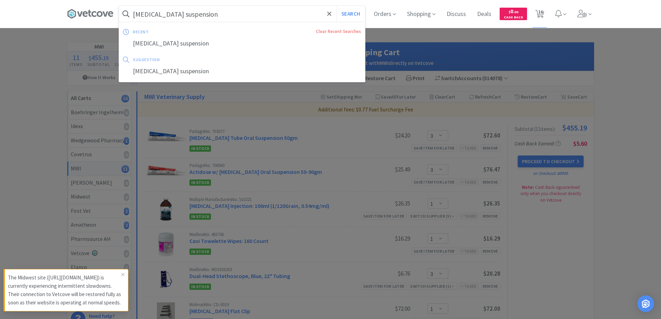
select select "6"
select select "1"
select select "2"
select select "5"
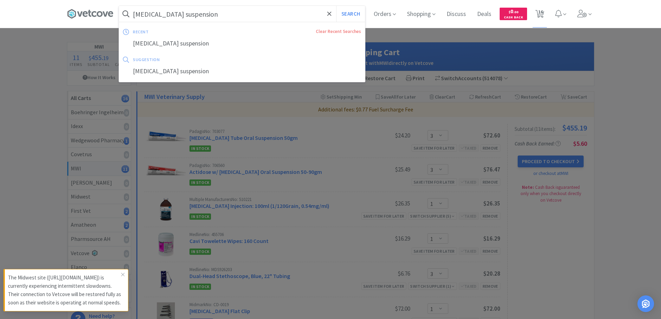
select select "1"
select select "2"
select select "4"
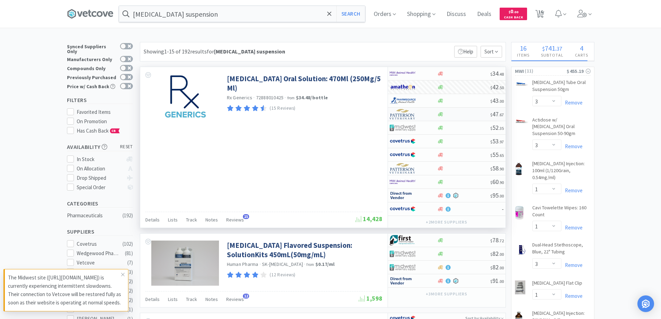
click at [407, 113] on img at bounding box center [403, 114] width 26 height 10
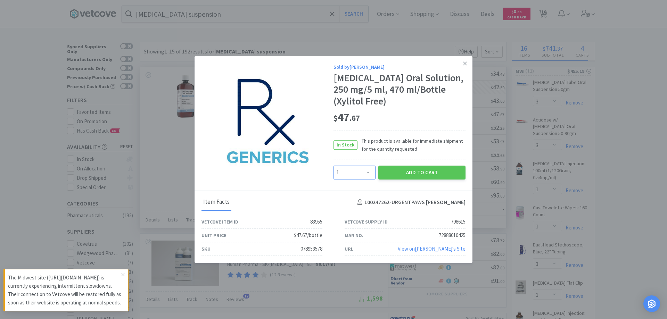
click at [369, 173] on select "Enter Quantity 1 2 3 4 5 6 7 8 9 10 11 12 13 14 15 16 17 18 19 20 Enter Quantity" at bounding box center [354, 173] width 42 height 14
select select "2"
click at [333, 166] on select "Enter Quantity 1 2 3 4 5 6 7 8 9 10 11 12 13 14 15 16 17 18 19 20 Enter Quantity" at bounding box center [354, 173] width 42 height 14
click at [432, 174] on button "Add to Cart" at bounding box center [421, 173] width 87 height 14
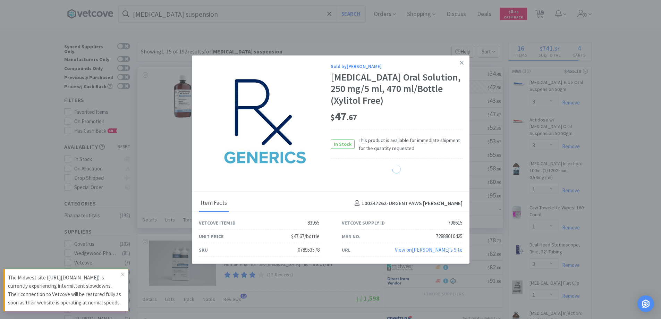
select select "2"
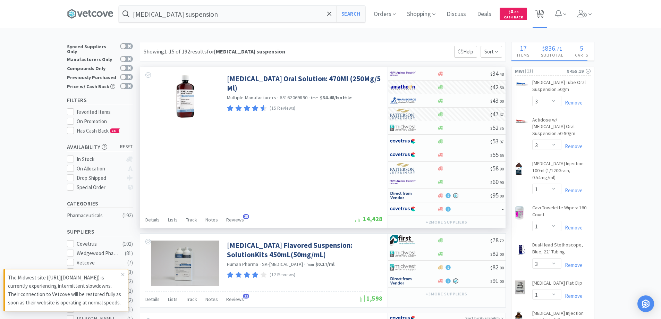
click at [543, 14] on span "17" at bounding box center [540, 12] width 5 height 28
select select "1"
select select "3"
select select "1"
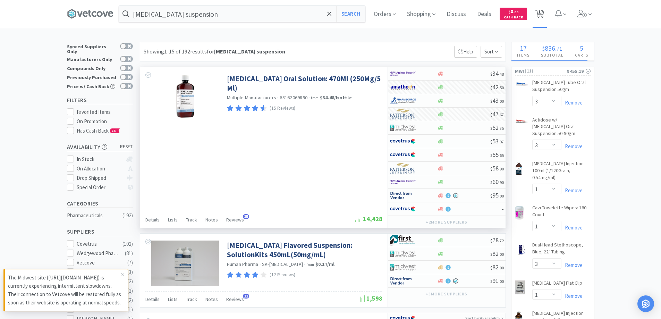
select select "1"
select select "3"
select select "1"
select select "2"
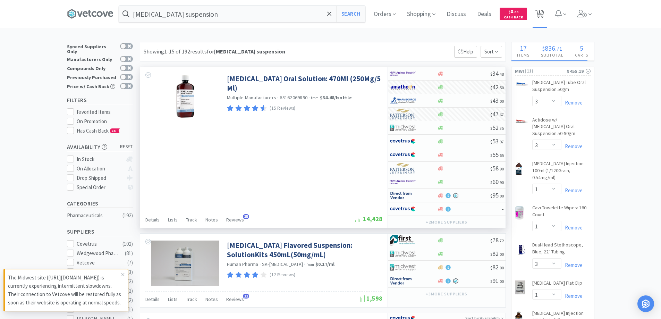
select select "6"
select select "1"
select select "2"
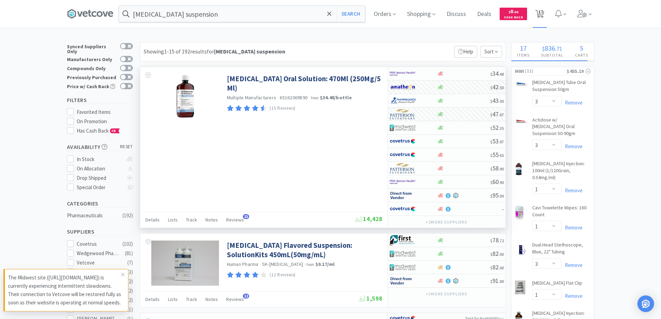
select select "5"
select select "2"
select select "4"
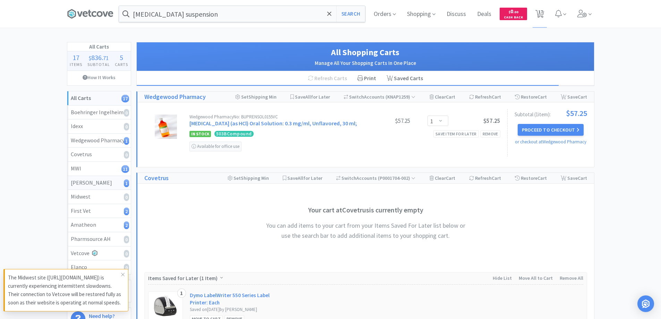
click at [87, 181] on div "[PERSON_NAME] 1" at bounding box center [99, 182] width 57 height 9
select select "2"
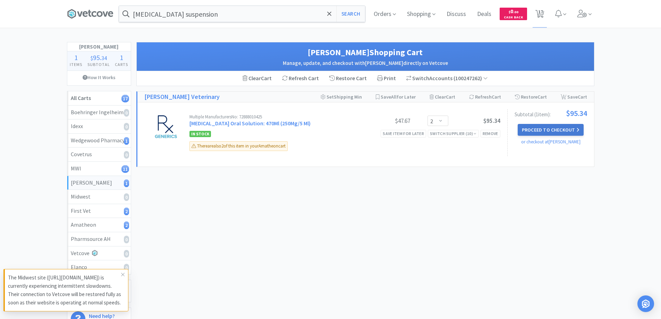
click at [548, 130] on button "Proceed to Checkout" at bounding box center [551, 130] width 66 height 12
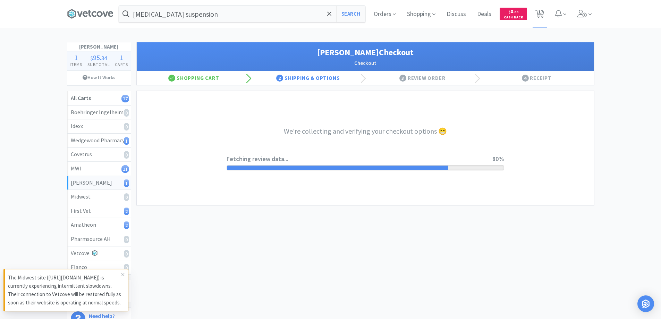
select select "1"
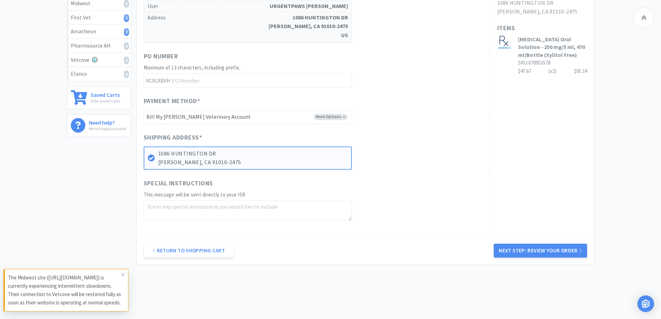
scroll to position [210, 0]
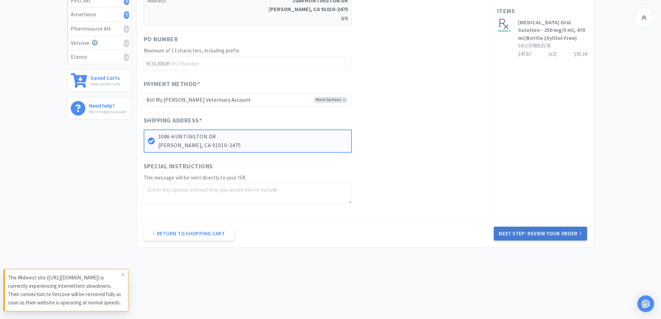
click at [550, 230] on button "Next Step: Review Your Order" at bounding box center [540, 234] width 93 height 14
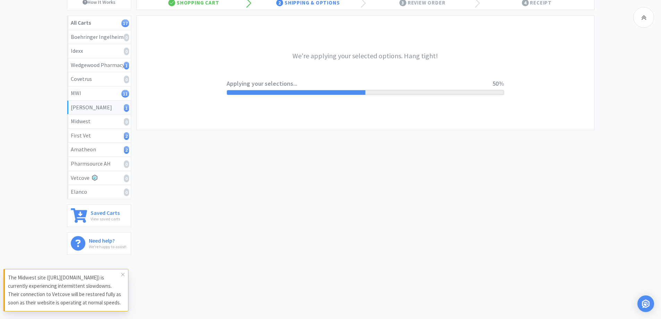
scroll to position [0, 0]
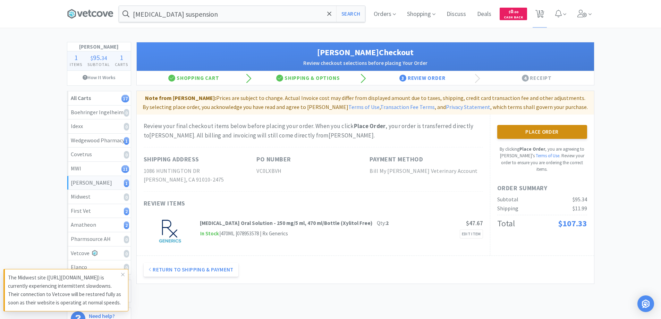
click at [547, 131] on button "Place Order" at bounding box center [542, 132] width 90 height 14
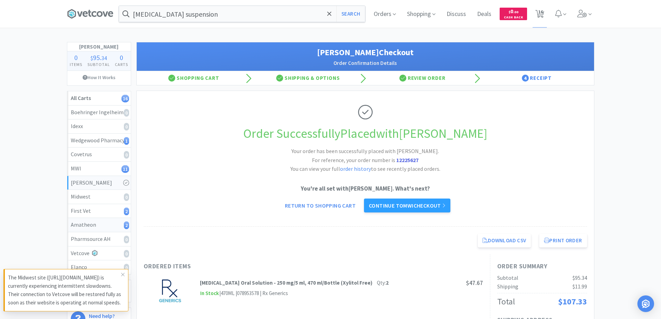
click at [84, 222] on div "Amatheon 2" at bounding box center [99, 224] width 57 height 9
select select "2"
select select "4"
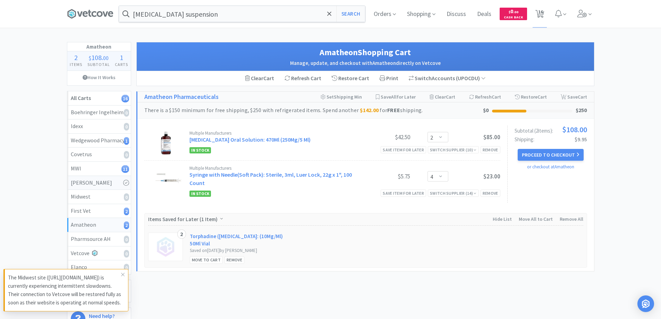
click at [91, 184] on div "[PERSON_NAME]" at bounding box center [99, 182] width 57 height 9
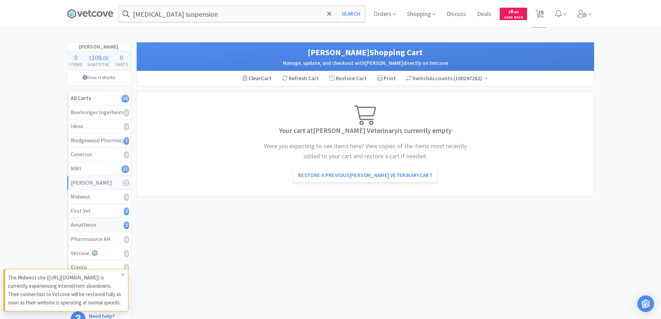
click at [82, 227] on div "Amatheon 2" at bounding box center [99, 224] width 57 height 9
select select "2"
select select "4"
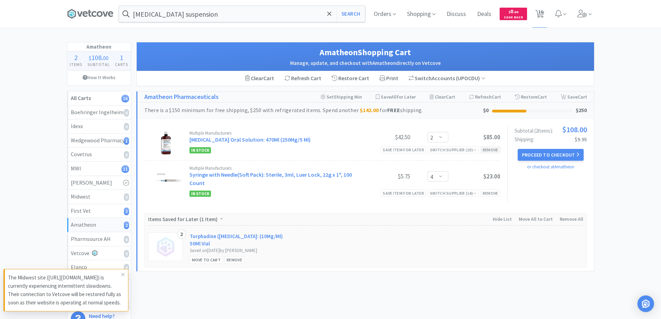
click at [492, 149] on div "Remove" at bounding box center [491, 149] width 20 height 7
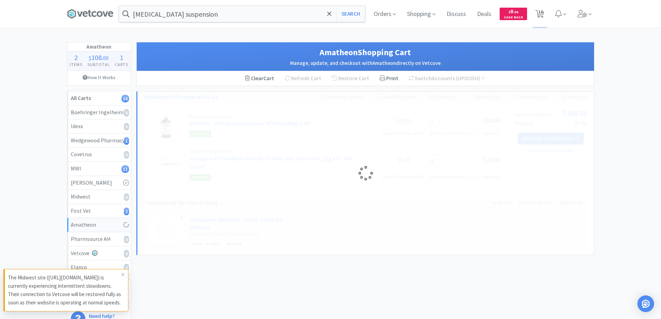
select select "4"
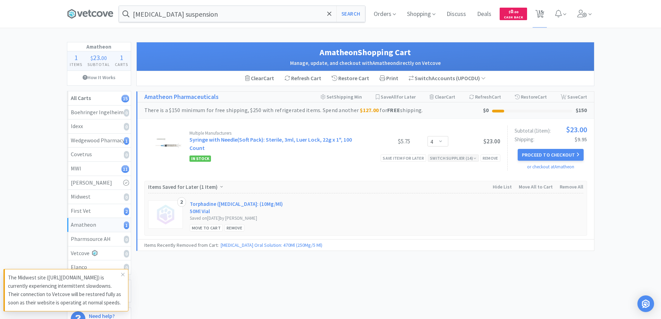
click at [457, 159] on div "Switch Supplier ( 14 )" at bounding box center [453, 158] width 47 height 7
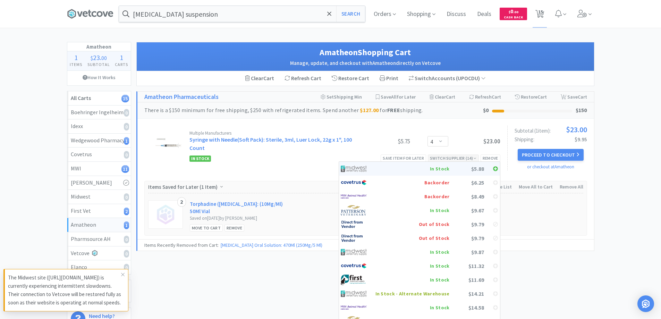
click at [366, 165] on img at bounding box center [354, 169] width 26 height 10
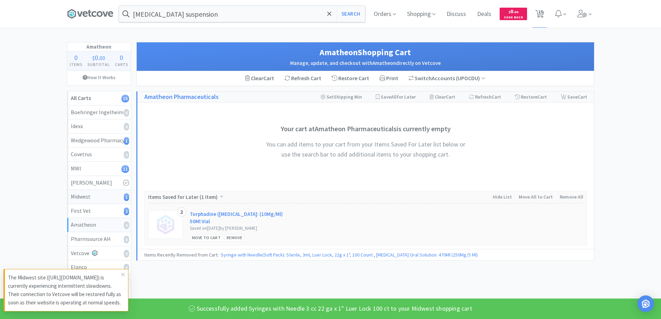
click at [85, 195] on div "Midwest 1" at bounding box center [99, 196] width 57 height 9
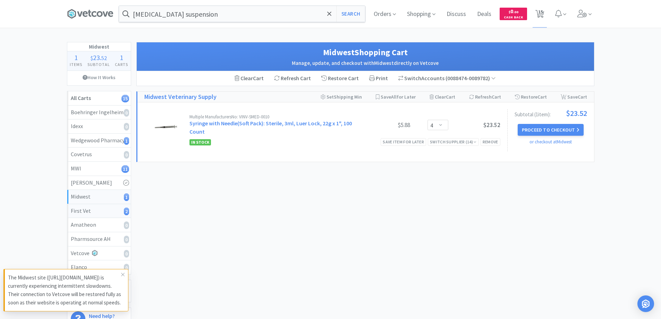
click at [90, 215] on div "First Vet 2" at bounding box center [99, 211] width 57 height 9
select select "2"
select select "5"
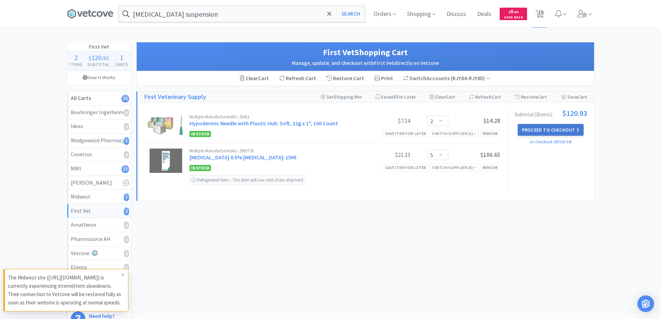
click at [555, 128] on button "Proceed to Checkout" at bounding box center [551, 130] width 66 height 12
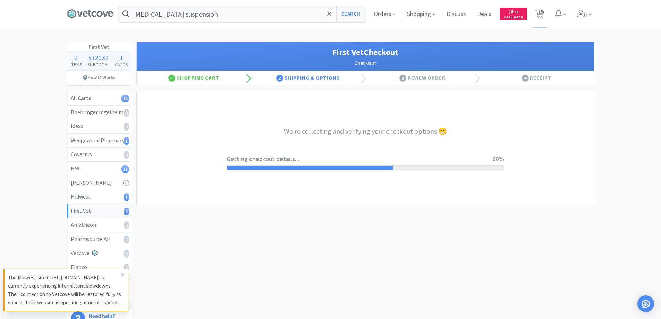
select select "companycredit"
select select "FIS"
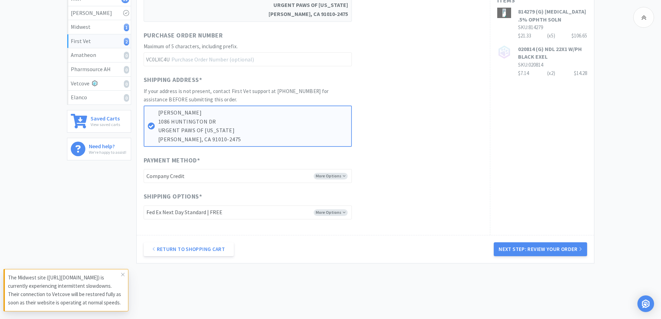
scroll to position [174, 0]
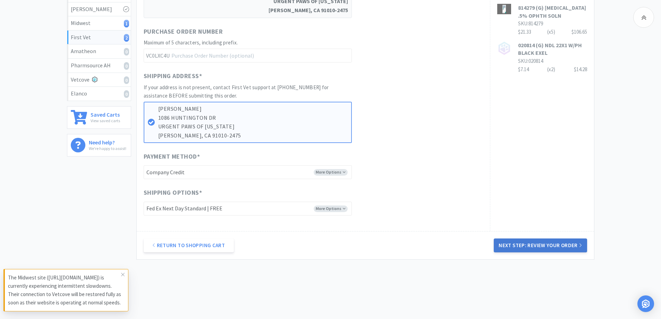
click at [544, 244] on button "Next Step: Review Your Order" at bounding box center [540, 245] width 93 height 14
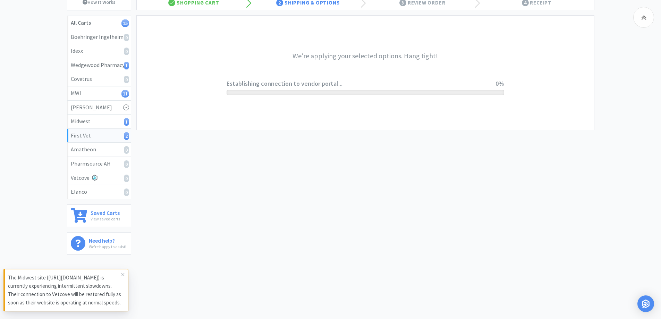
scroll to position [0, 0]
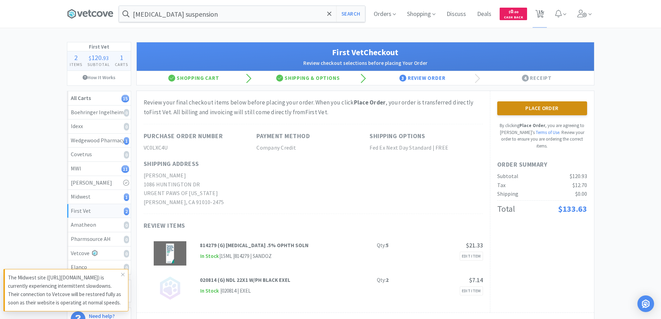
click at [548, 107] on button "Place Order" at bounding box center [542, 108] width 90 height 14
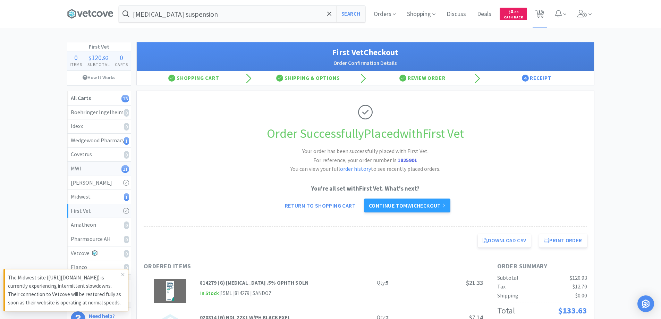
click at [80, 168] on div "MWI 11" at bounding box center [99, 168] width 57 height 9
select select "3"
select select "1"
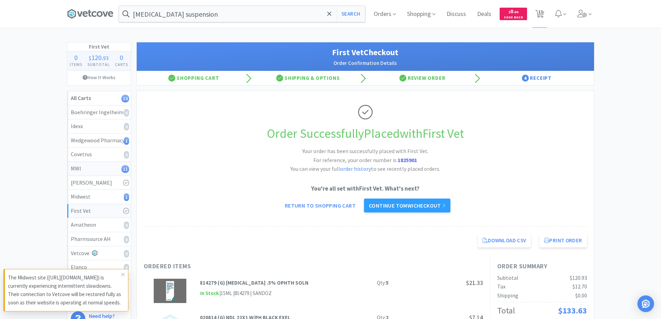
select select "3"
select select "1"
select select "2"
select select "6"
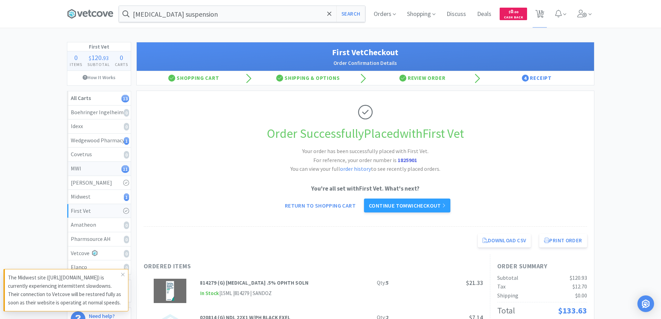
select select "1"
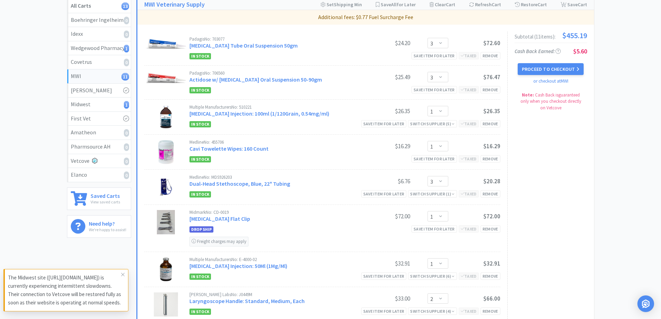
scroll to position [104, 0]
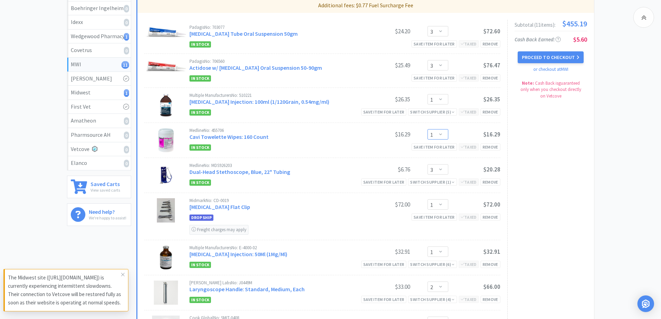
click at [444, 134] on select "Enter Quantity 1 2 3 4 5 6 7 8 9 10 11 12 13 14 15 16 17 18 19 20 Enter Quantity" at bounding box center [438, 134] width 21 height 10
click at [428, 129] on select "Enter Quantity 1 2 3 4 5 6 7 8 9 10 11 12 13 14 15 16 17 18 19 20 Enter Quantity" at bounding box center [438, 134] width 21 height 10
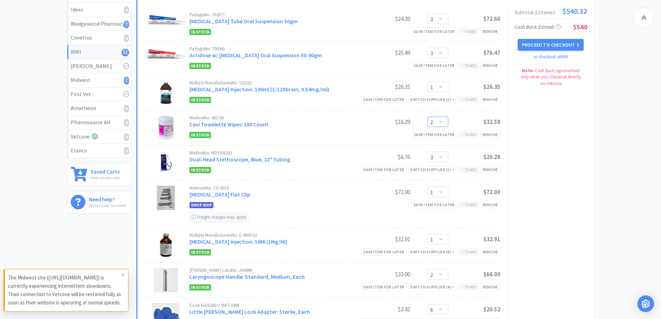
scroll to position [0, 0]
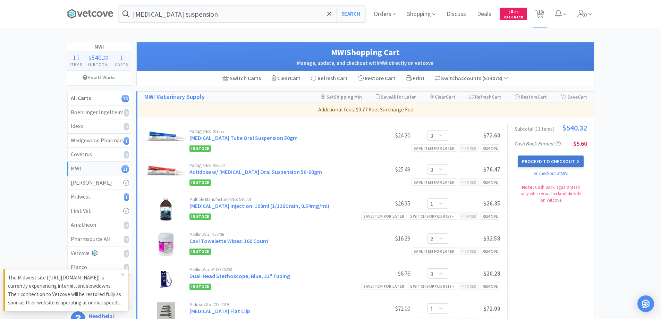
click at [551, 160] on button "Proceed to Checkout" at bounding box center [551, 162] width 66 height 12
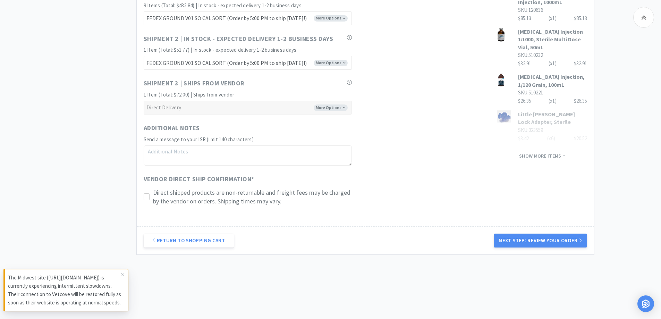
scroll to position [476, 0]
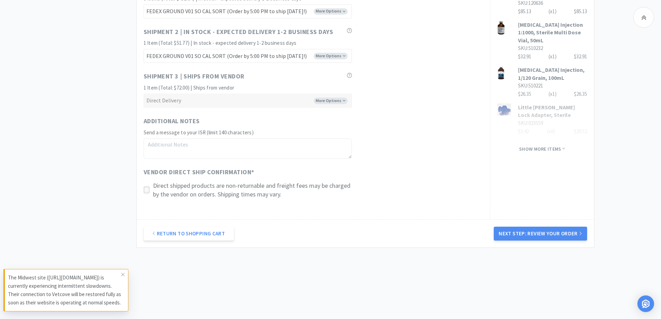
click at [145, 187] on icon at bounding box center [146, 189] width 5 height 5
click at [554, 232] on button "Next Step: Review Your Order" at bounding box center [540, 234] width 93 height 14
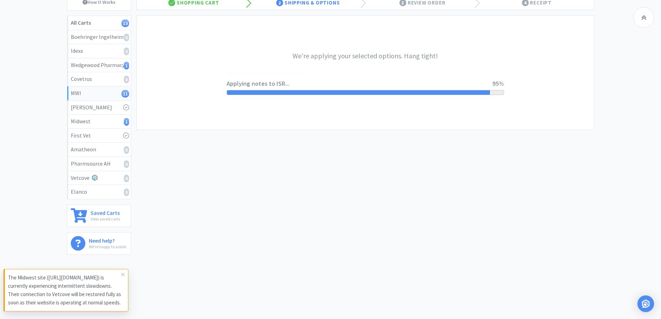
scroll to position [0, 0]
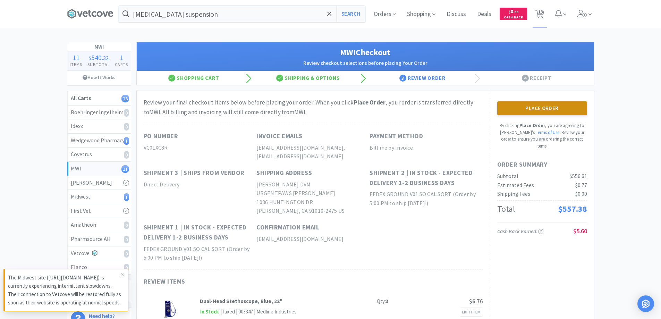
click at [544, 109] on button "Place Order" at bounding box center [542, 108] width 90 height 14
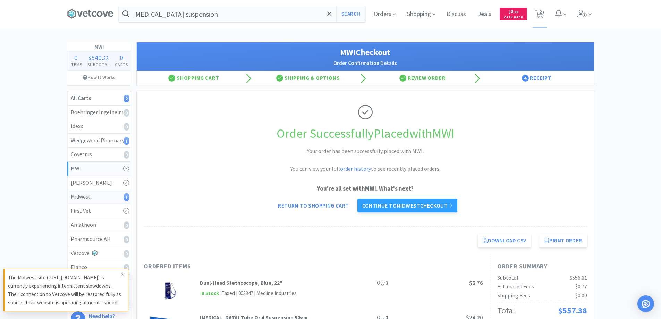
click at [79, 197] on div "Midwest 1" at bounding box center [99, 196] width 57 height 9
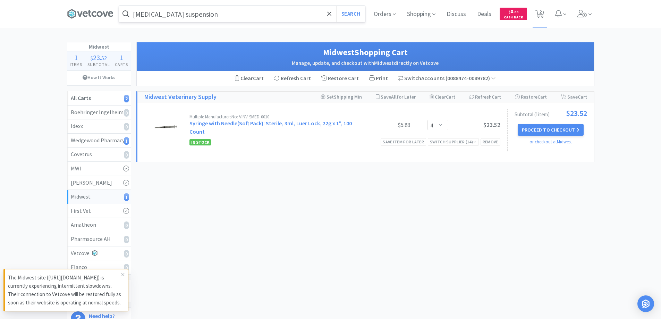
click at [280, 15] on input "[MEDICAL_DATA] suspension" at bounding box center [242, 14] width 246 height 16
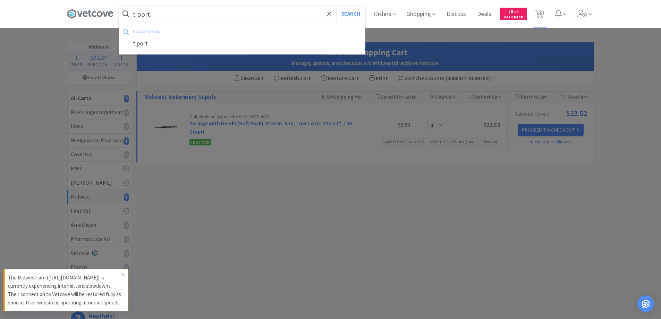
click at [336, 6] on button "Search" at bounding box center [350, 14] width 29 height 16
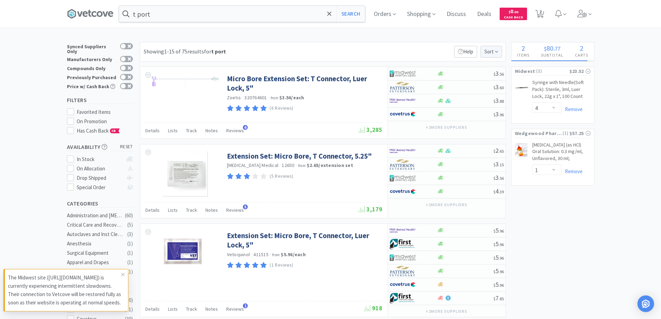
click at [494, 51] on span "Sort" at bounding box center [492, 52] width 22 height 12
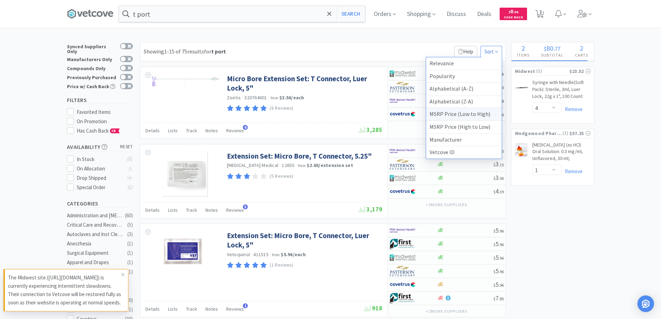
click at [438, 115] on div "MSRP Price (Low to High)" at bounding box center [464, 114] width 76 height 13
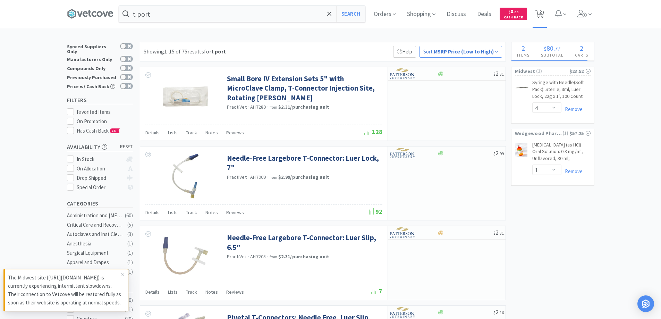
click at [542, 11] on span "2" at bounding box center [540, 12] width 2 height 28
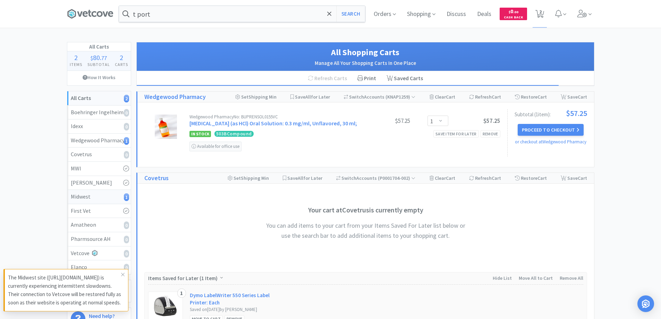
click at [83, 195] on div "Midwest 1" at bounding box center [99, 196] width 57 height 9
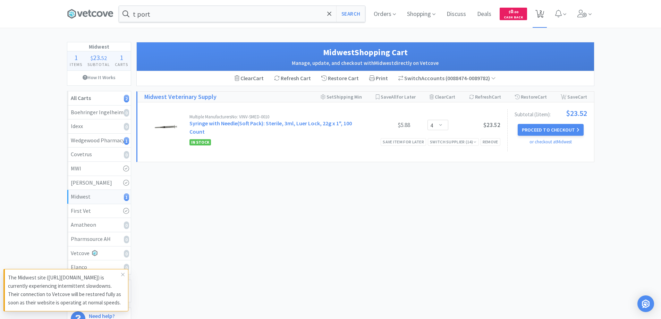
click at [541, 10] on span "2" at bounding box center [540, 12] width 2 height 28
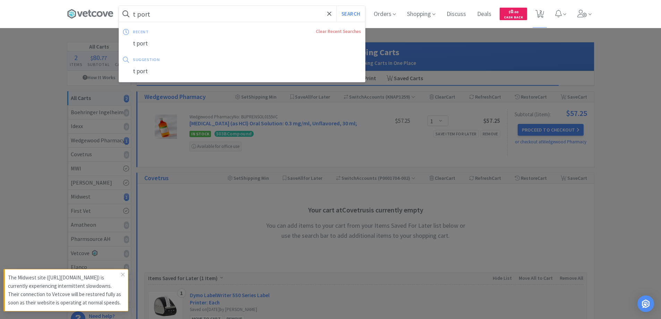
click at [173, 12] on input "t port" at bounding box center [242, 14] width 246 height 16
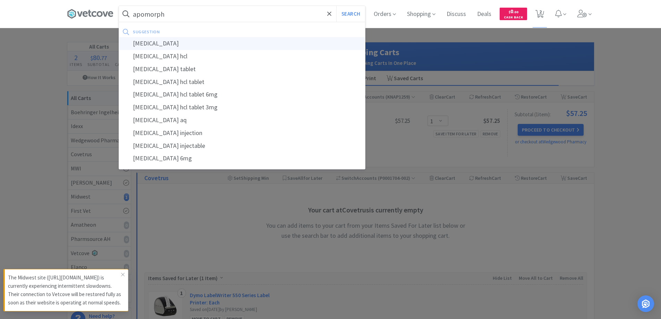
click at [148, 43] on div "[MEDICAL_DATA]" at bounding box center [242, 43] width 246 height 13
